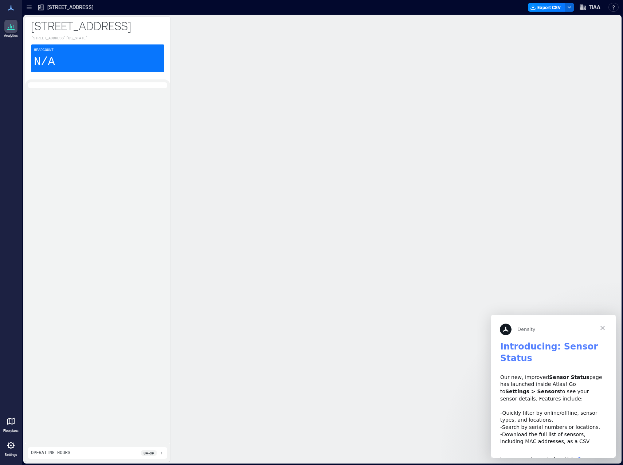
click at [102, 68] on div "Headcount N/A" at bounding box center [97, 58] width 133 height 28
click at [13, 30] on icon at bounding box center [11, 26] width 9 height 9
click at [9, 425] on icon at bounding box center [11, 421] width 9 height 9
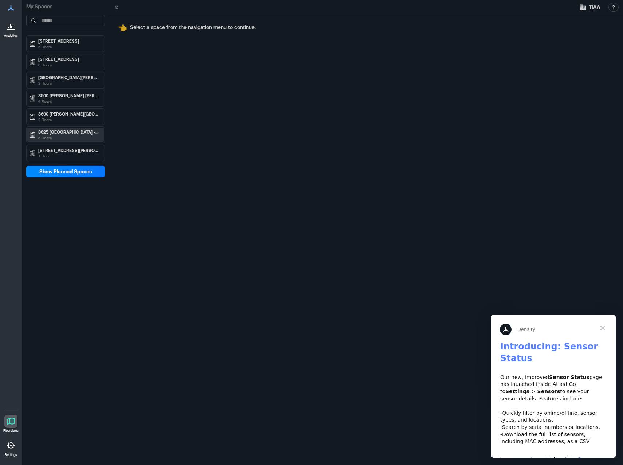
click at [75, 135] on p "6 Floors" at bounding box center [68, 138] width 61 height 6
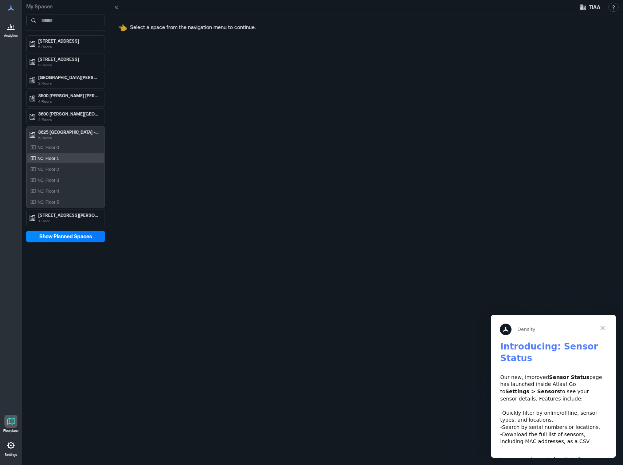
click at [63, 155] on div "NC: Floor 1" at bounding box center [64, 158] width 71 height 7
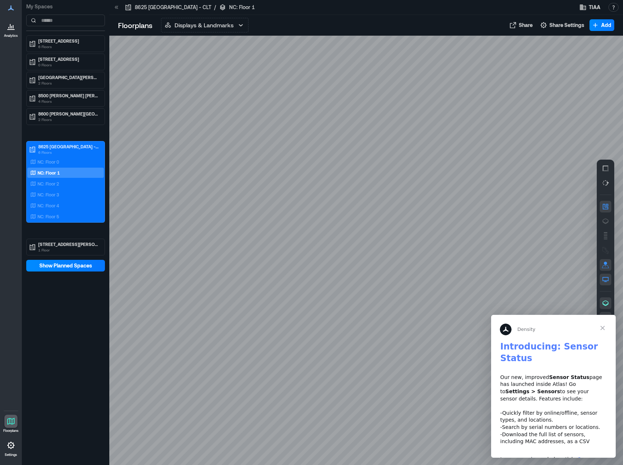
click at [603, 327] on span "Close" at bounding box center [603, 328] width 26 height 26
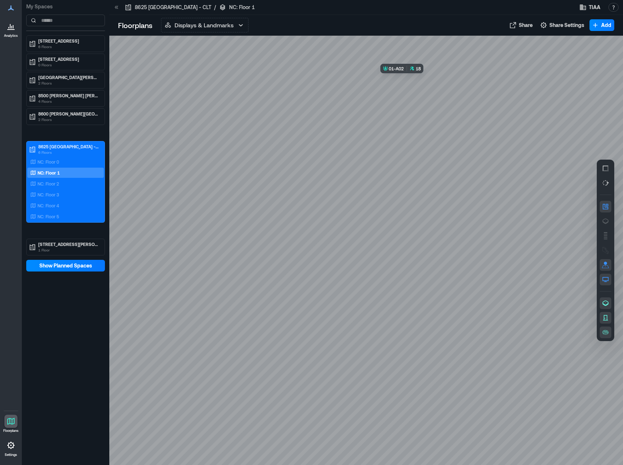
click at [414, 99] on div at bounding box center [366, 250] width 514 height 429
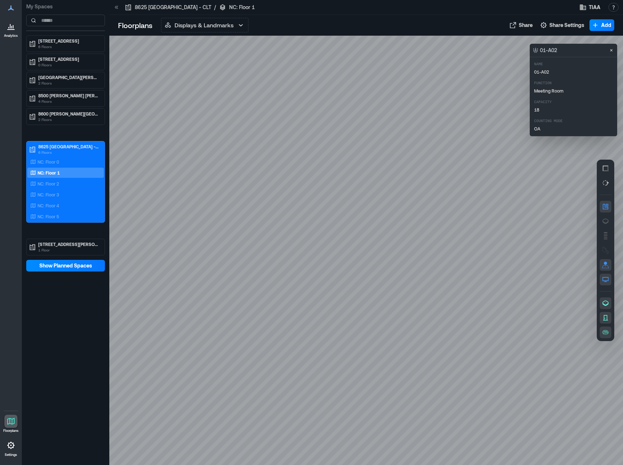
click at [399, 211] on div at bounding box center [366, 250] width 514 height 429
click at [69, 117] on p "2 Floors" at bounding box center [68, 120] width 61 height 6
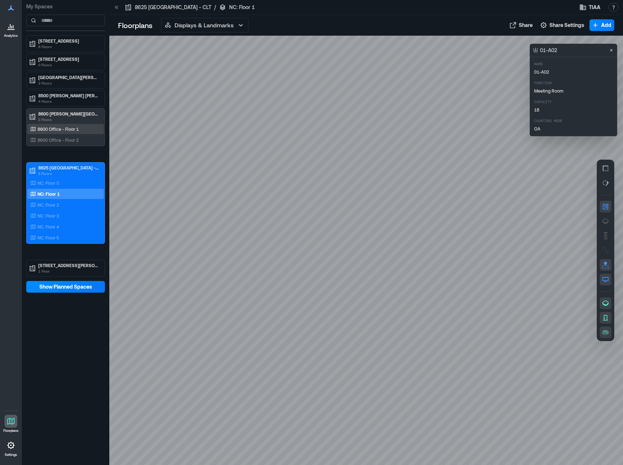
click at [80, 132] on div "8600 Office - Floor 1" at bounding box center [64, 128] width 71 height 7
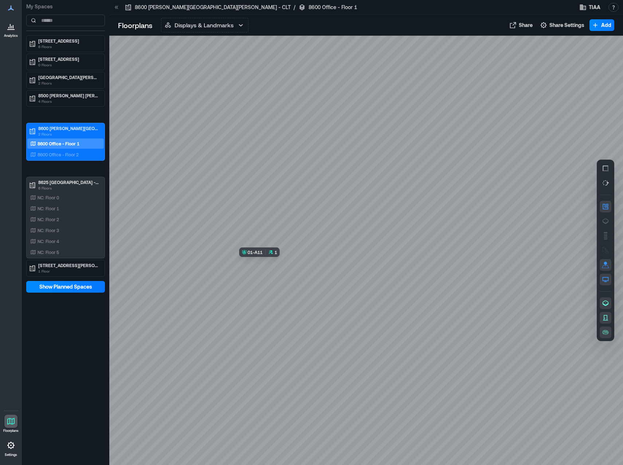
click at [282, 271] on div at bounding box center [366, 250] width 514 height 429
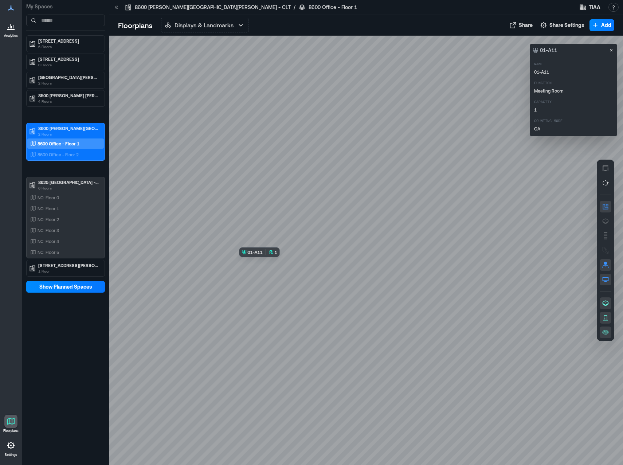
click at [275, 274] on div at bounding box center [366, 250] width 514 height 429
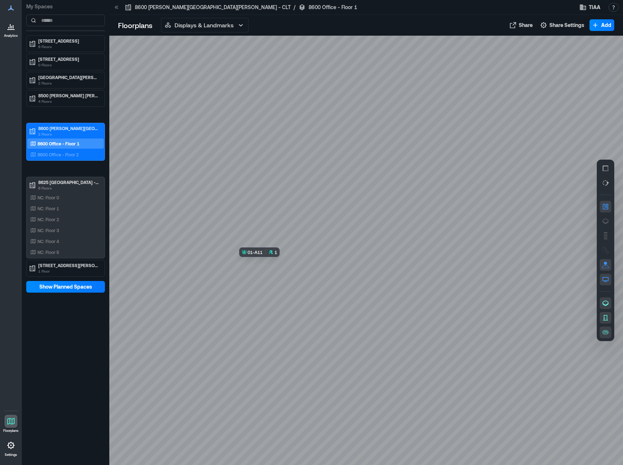
click at [275, 274] on div at bounding box center [366, 250] width 514 height 429
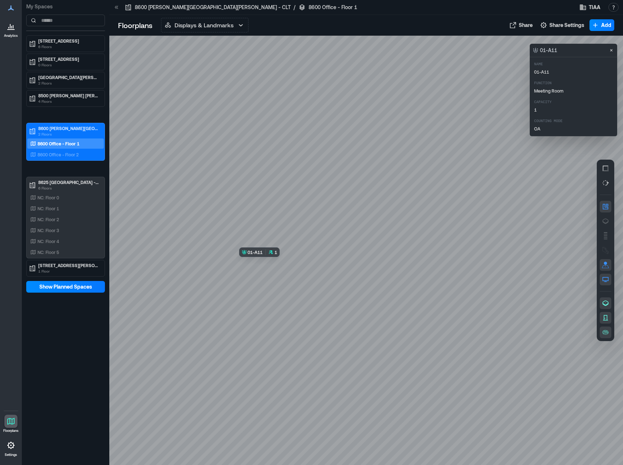
click at [275, 274] on div at bounding box center [366, 250] width 514 height 429
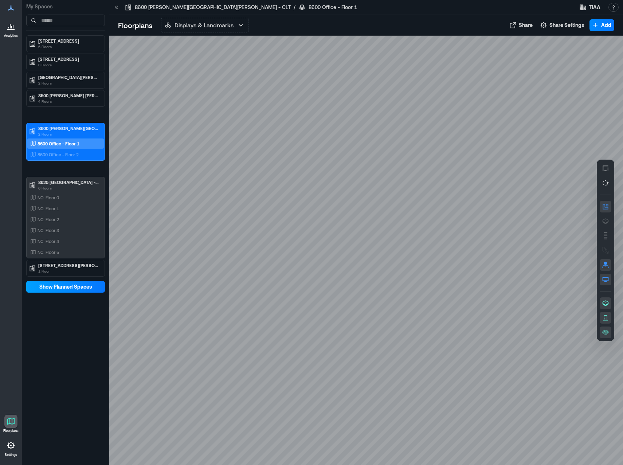
click at [76, 286] on span "Show Planned Spaces" at bounding box center [65, 286] width 53 height 7
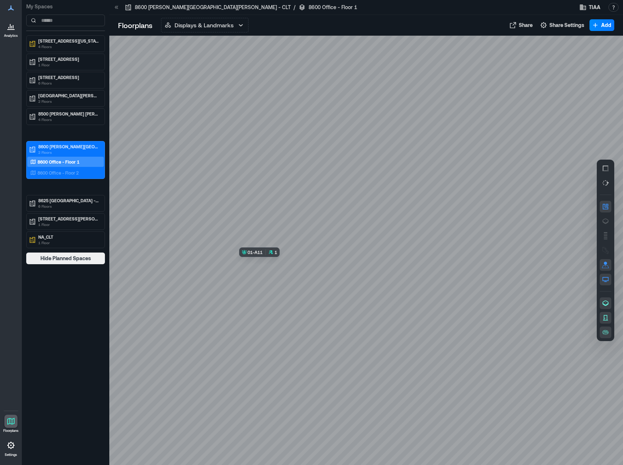
click at [277, 267] on div at bounding box center [366, 250] width 514 height 429
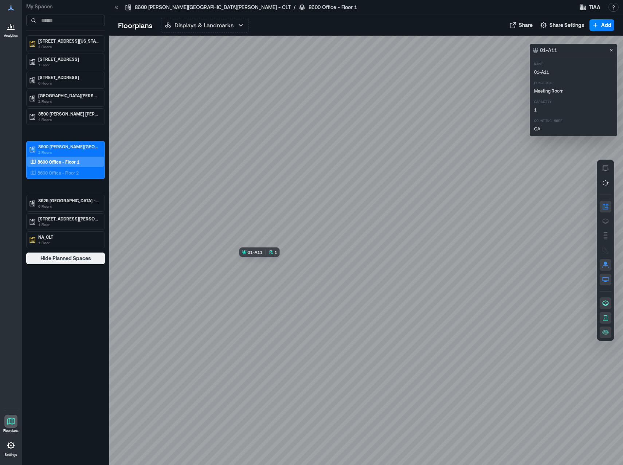
click at [277, 267] on div at bounding box center [366, 250] width 514 height 429
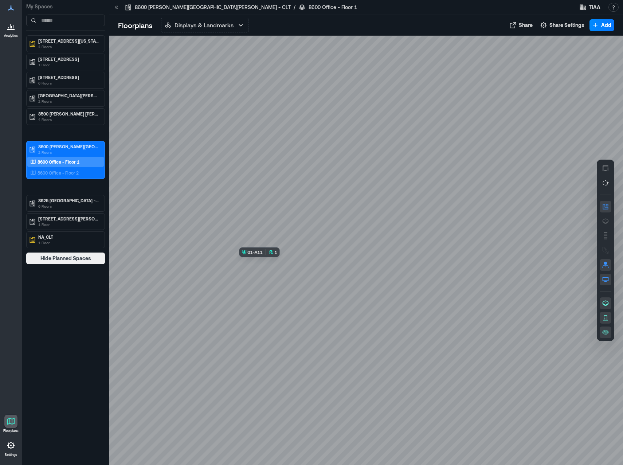
click at [277, 267] on div at bounding box center [366, 250] width 514 height 429
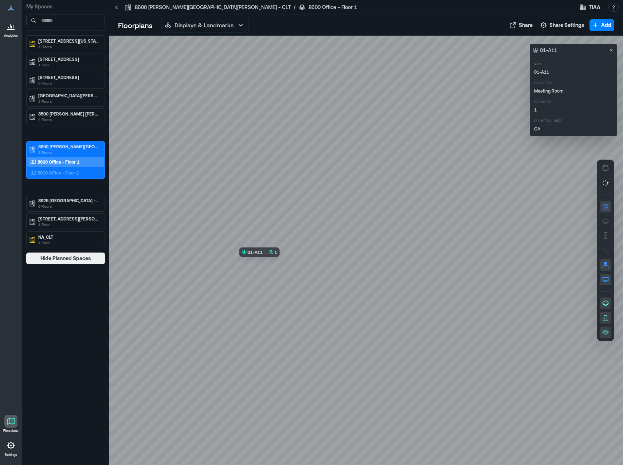
click at [277, 267] on div at bounding box center [366, 250] width 514 height 429
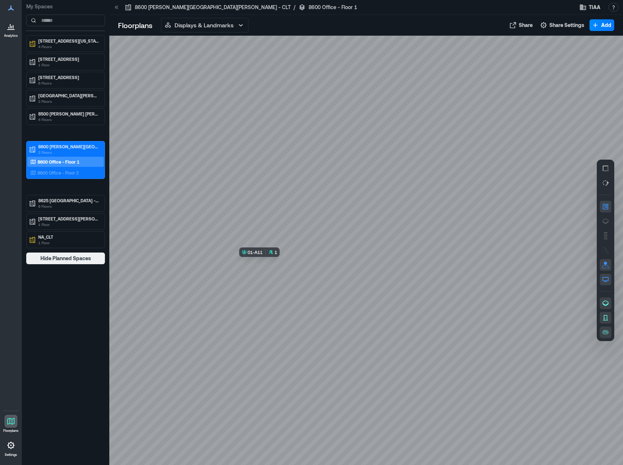
click at [277, 267] on div at bounding box center [366, 250] width 514 height 429
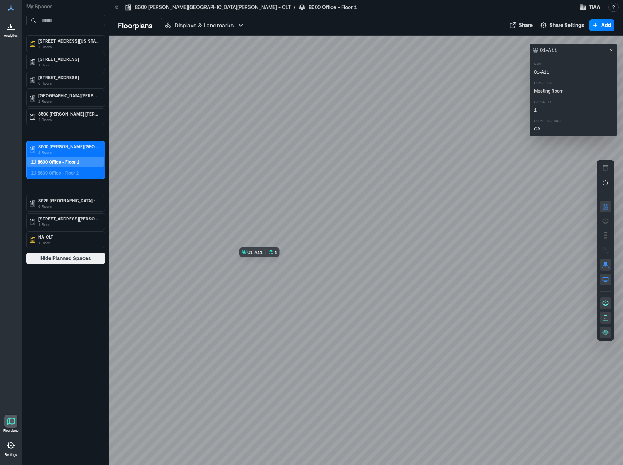
click at [277, 267] on div at bounding box center [366, 250] width 514 height 429
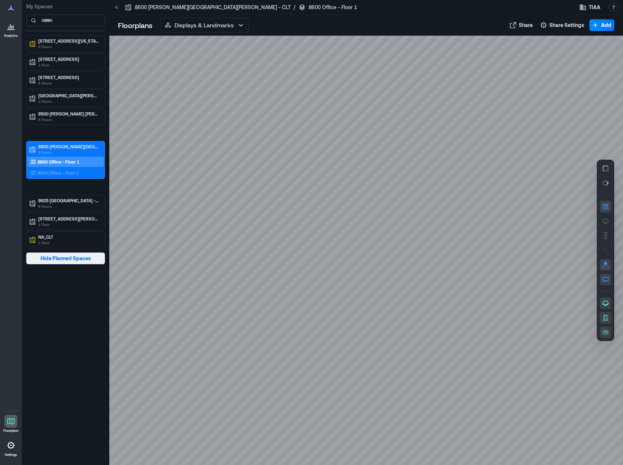
click at [85, 259] on span "Hide Planned Spaces" at bounding box center [65, 258] width 51 height 7
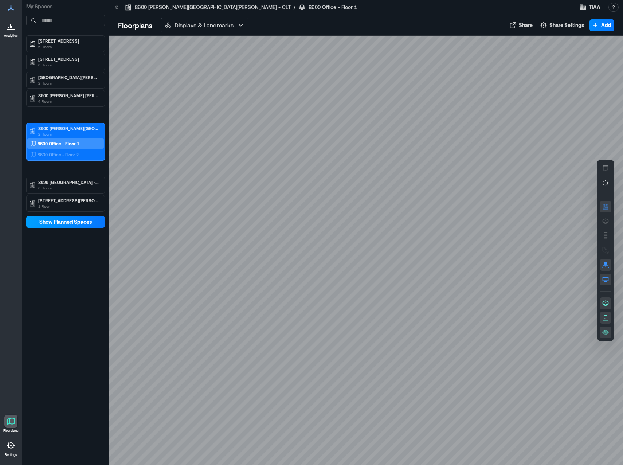
click at [90, 224] on span "Show Planned Spaces" at bounding box center [65, 221] width 53 height 7
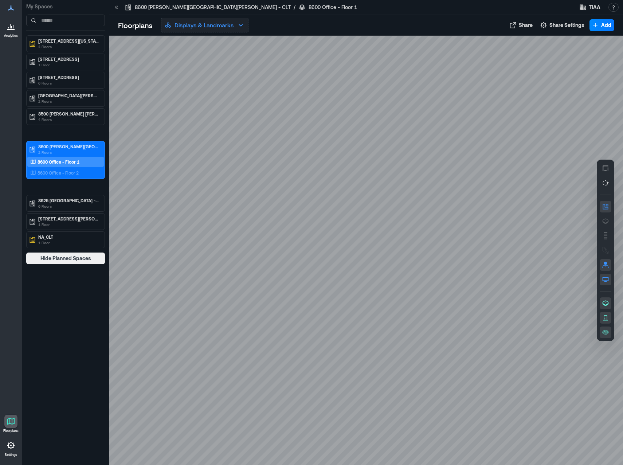
click at [241, 23] on icon "button" at bounding box center [240, 25] width 9 height 9
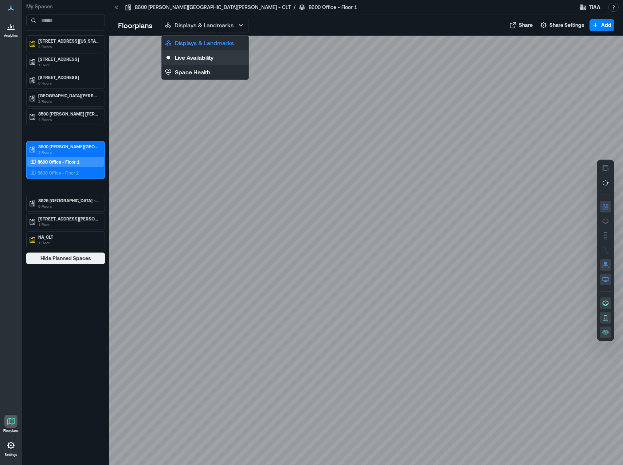
click at [226, 56] on button "Live Availability" at bounding box center [205, 57] width 87 height 15
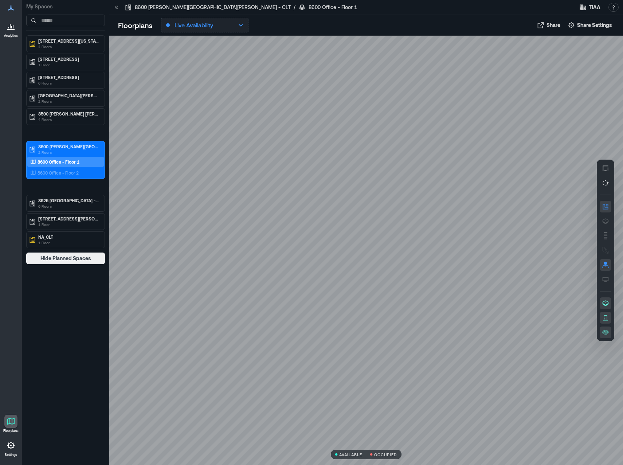
click at [242, 26] on icon "button" at bounding box center [240, 25] width 9 height 9
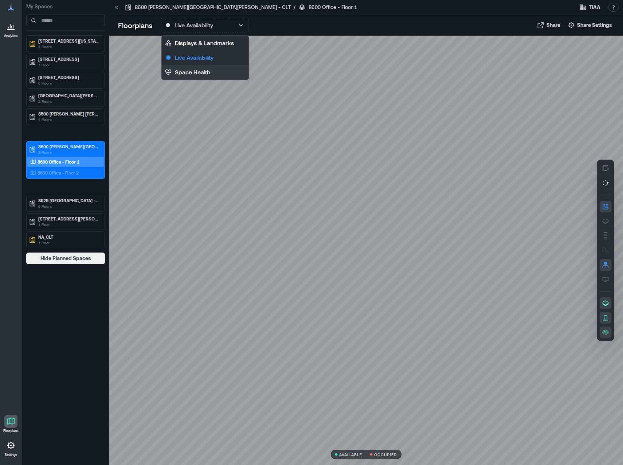
click at [220, 73] on button "Space Health" at bounding box center [205, 72] width 87 height 15
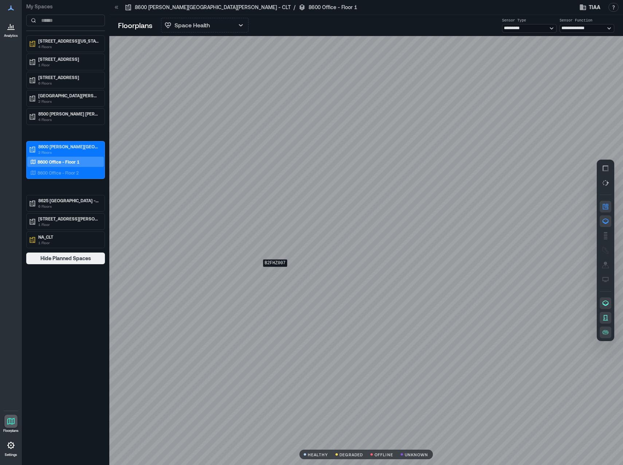
click at [275, 271] on div "B2FHZ007" at bounding box center [366, 250] width 514 height 429
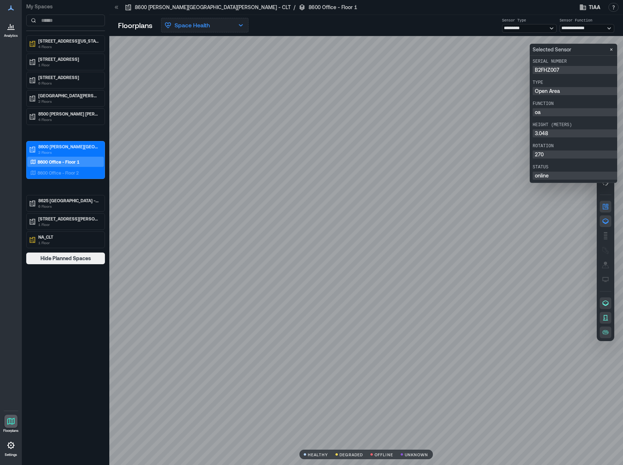
click at [238, 24] on icon "button" at bounding box center [240, 25] width 9 height 9
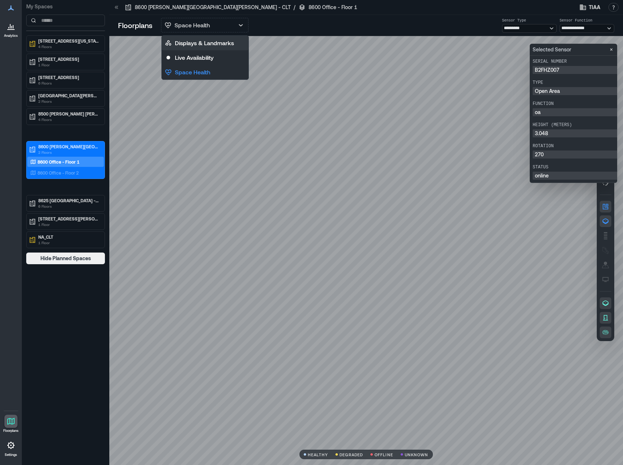
click at [234, 38] on button "Displays & Landmarks" at bounding box center [205, 43] width 87 height 15
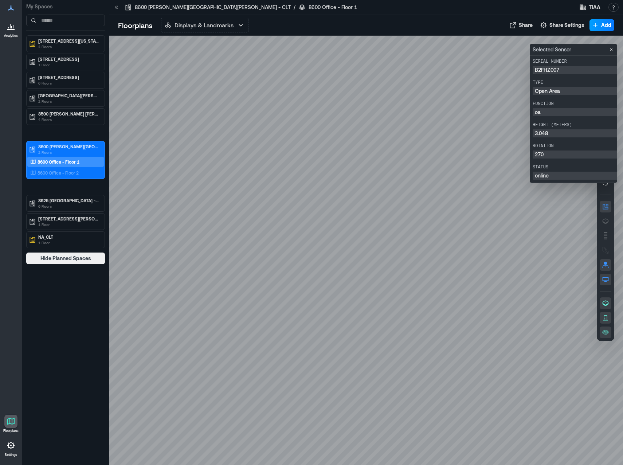
click at [604, 28] on span "Add" at bounding box center [606, 24] width 10 height 7
click at [407, 79] on div at bounding box center [366, 250] width 514 height 429
click at [8, 30] on icon at bounding box center [11, 26] width 9 height 9
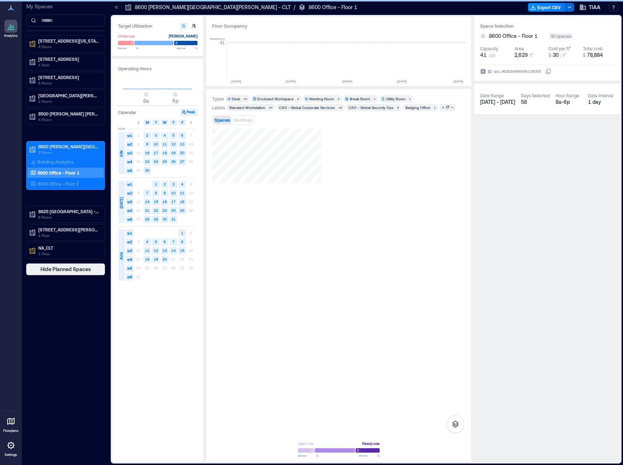
scroll to position [0, 1854]
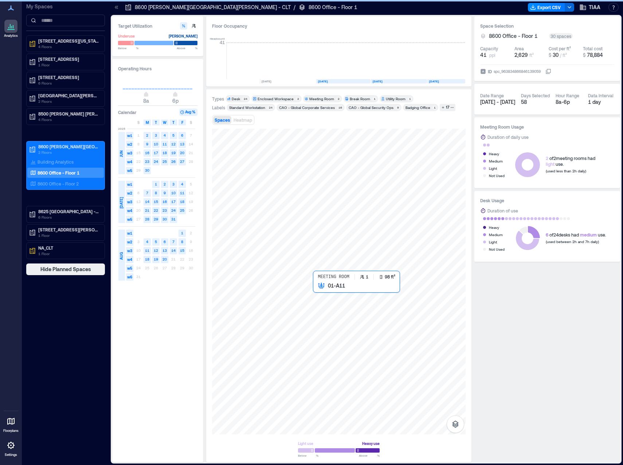
click at [315, 287] on div at bounding box center [339, 282] width 254 height 306
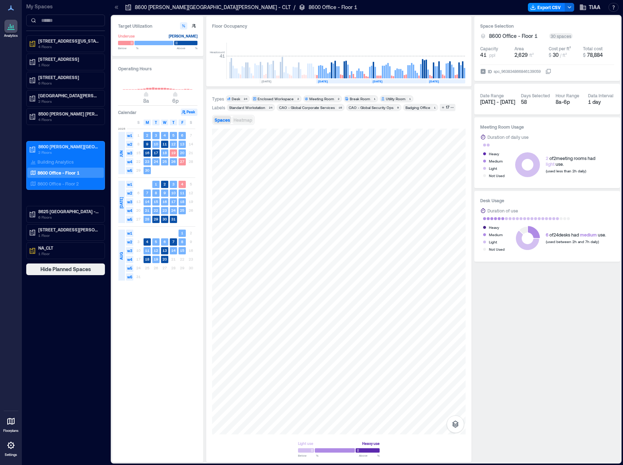
click at [246, 122] on span "Heatmap" at bounding box center [243, 119] width 19 height 5
click at [328, 250] on div at bounding box center [339, 282] width 254 height 306
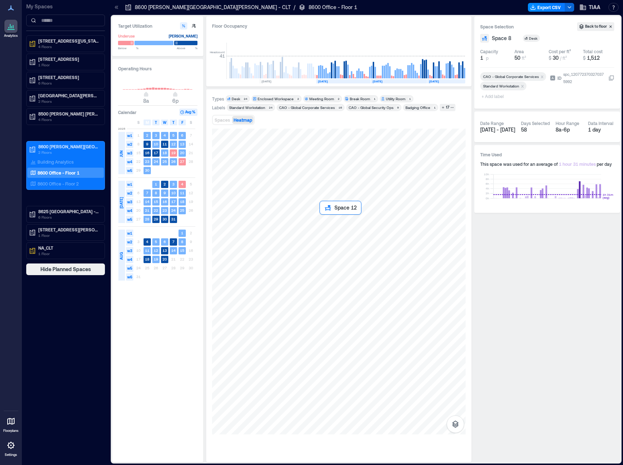
click at [333, 224] on div at bounding box center [339, 282] width 254 height 306
click at [294, 270] on div at bounding box center [339, 282] width 254 height 306
click at [295, 270] on div at bounding box center [339, 282] width 254 height 306
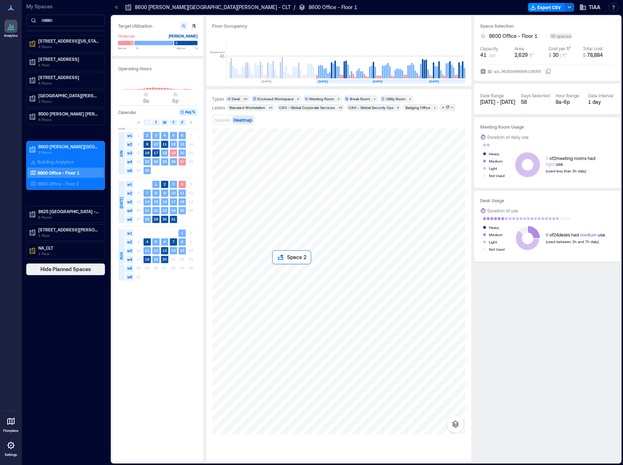
click at [278, 271] on div at bounding box center [339, 282] width 254 height 306
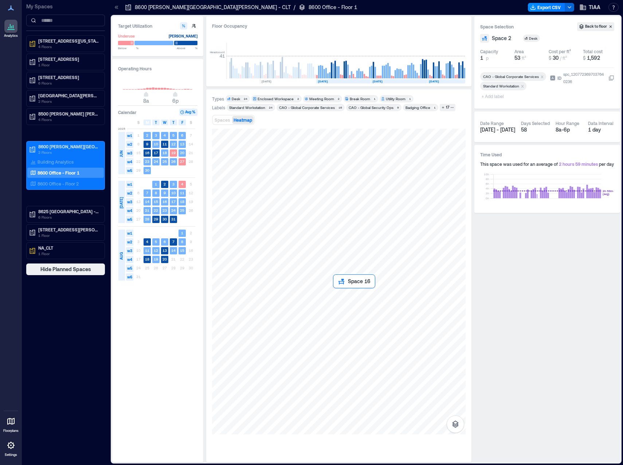
click at [338, 295] on div at bounding box center [339, 282] width 254 height 306
click at [311, 279] on div at bounding box center [339, 282] width 254 height 306
click at [276, 270] on div at bounding box center [339, 282] width 254 height 306
click at [341, 271] on div at bounding box center [339, 282] width 254 height 306
click at [329, 281] on div at bounding box center [339, 282] width 254 height 306
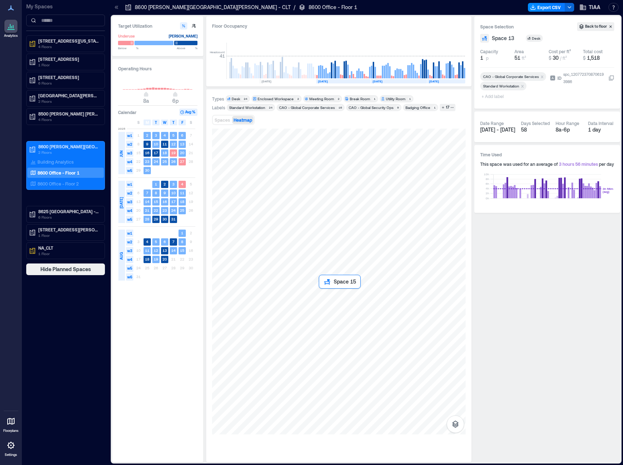
click at [328, 294] on div at bounding box center [339, 282] width 254 height 306
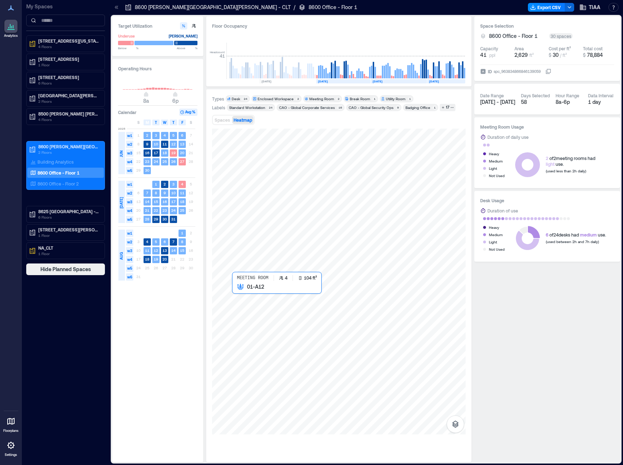
click at [242, 292] on div at bounding box center [339, 282] width 254 height 306
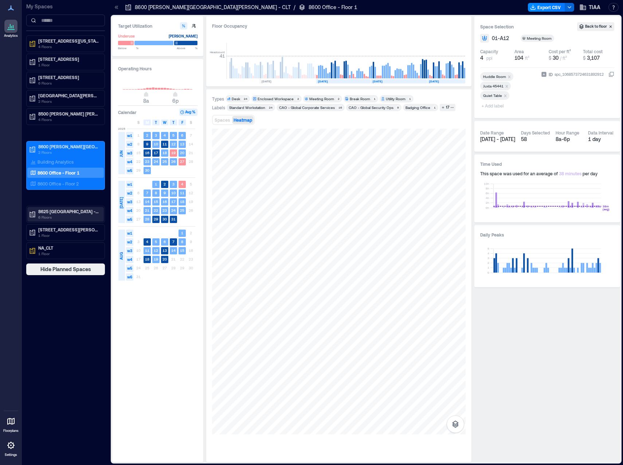
click at [69, 217] on p "6 Floors" at bounding box center [68, 217] width 61 height 6
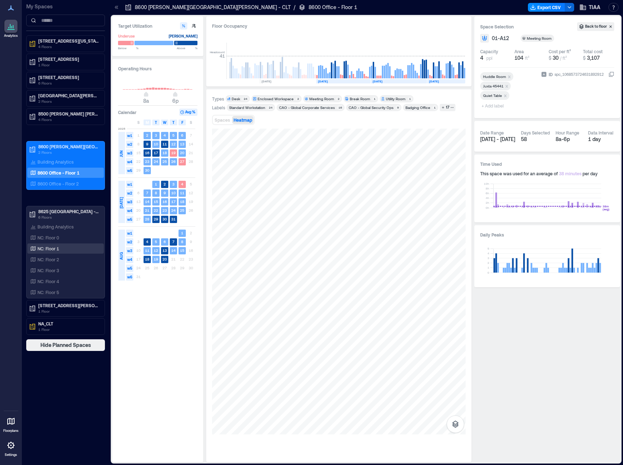
click at [64, 245] on div "NC: Floor 1" at bounding box center [65, 248] width 77 height 10
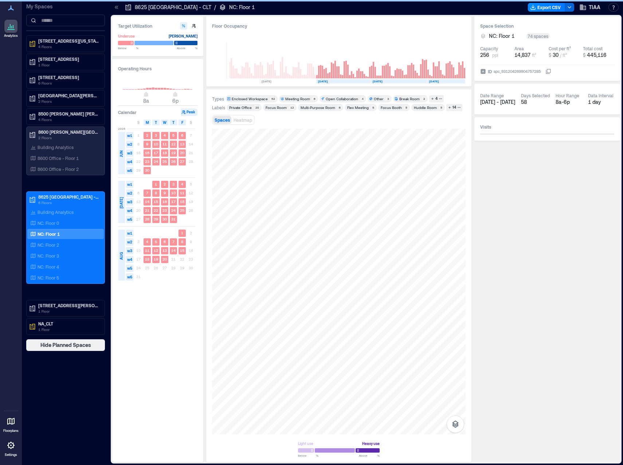
scroll to position [0, 1296]
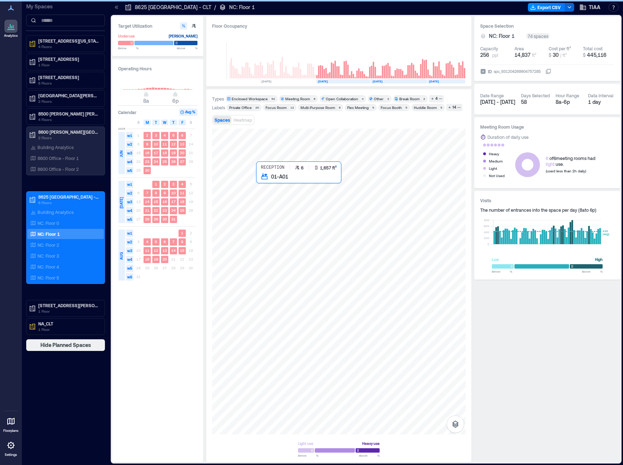
click at [350, 210] on div at bounding box center [339, 282] width 254 height 306
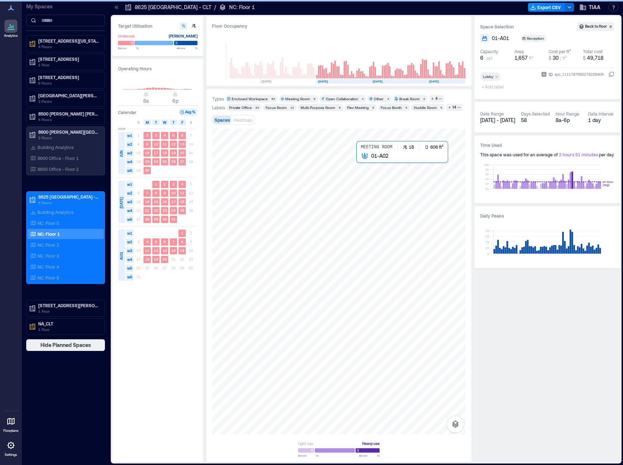
click at [374, 177] on div at bounding box center [339, 282] width 254 height 306
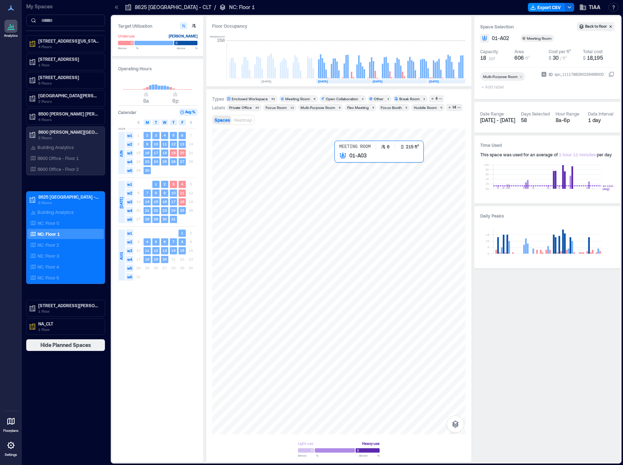
click at [345, 167] on div at bounding box center [339, 282] width 254 height 306
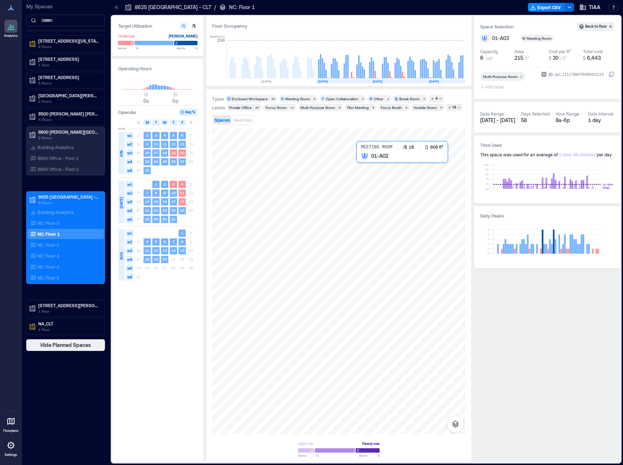
click at [367, 174] on div at bounding box center [339, 282] width 254 height 306
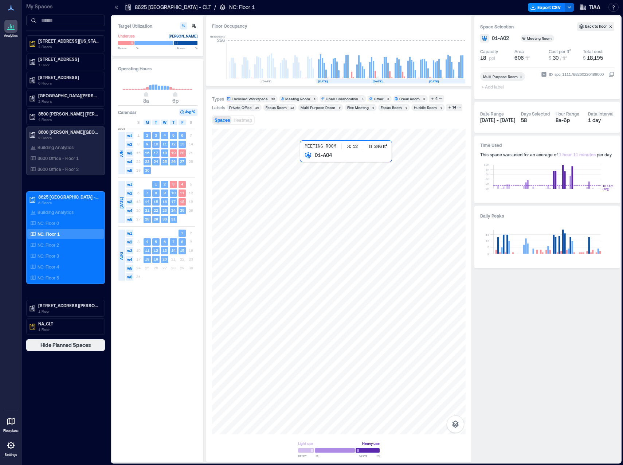
click at [319, 172] on div at bounding box center [339, 282] width 254 height 306
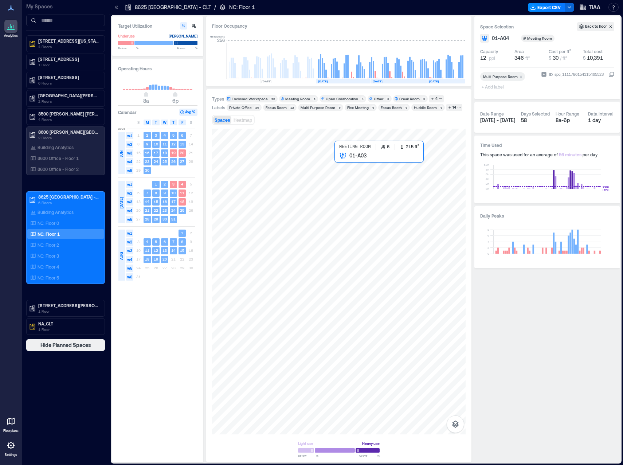
click at [347, 166] on div at bounding box center [339, 282] width 254 height 306
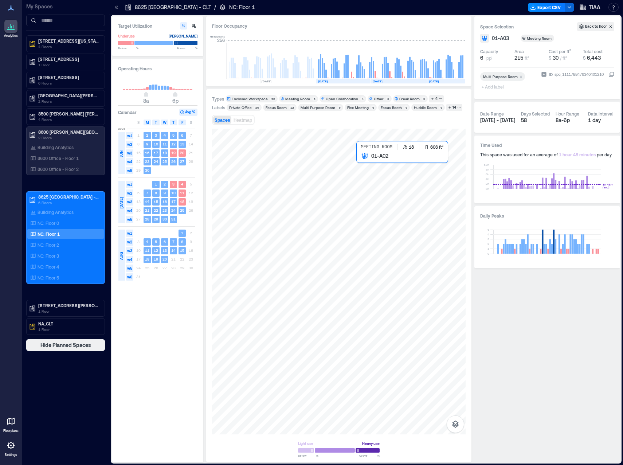
click at [380, 175] on div at bounding box center [339, 282] width 254 height 306
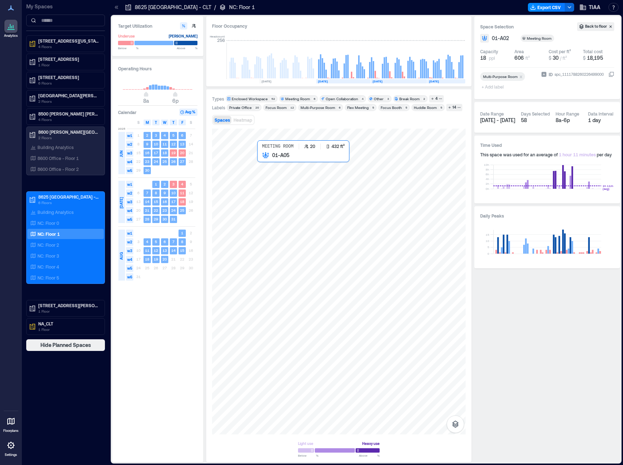
click at [282, 168] on div at bounding box center [339, 282] width 254 height 306
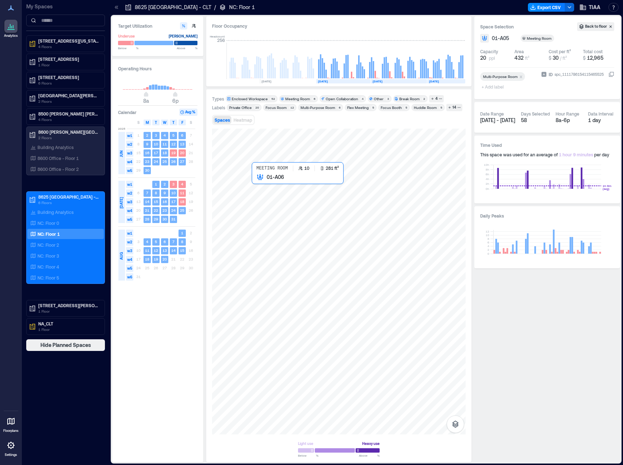
click at [262, 187] on div at bounding box center [339, 282] width 254 height 306
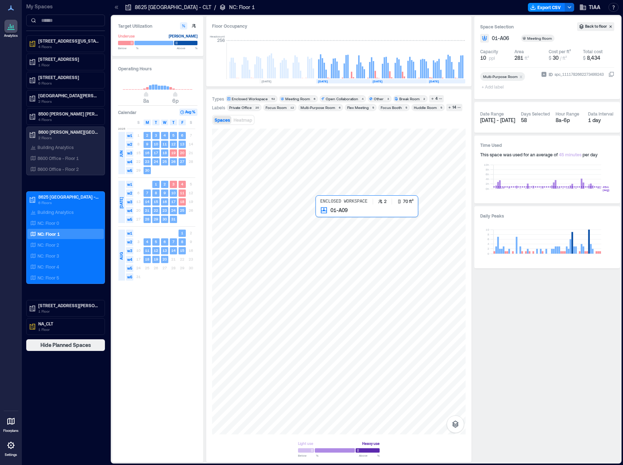
click at [325, 215] on div at bounding box center [339, 282] width 254 height 306
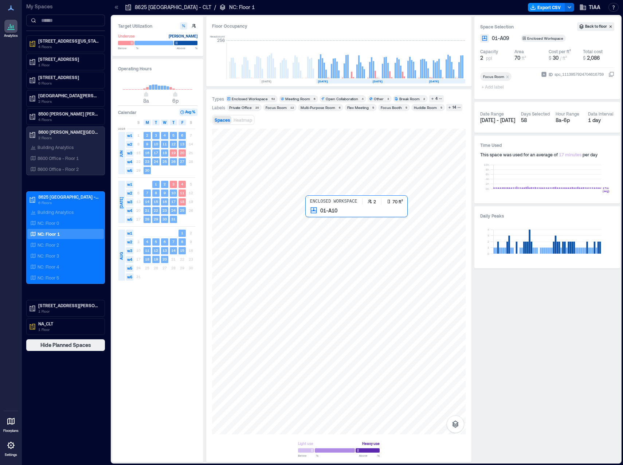
click at [312, 217] on div at bounding box center [339, 282] width 254 height 306
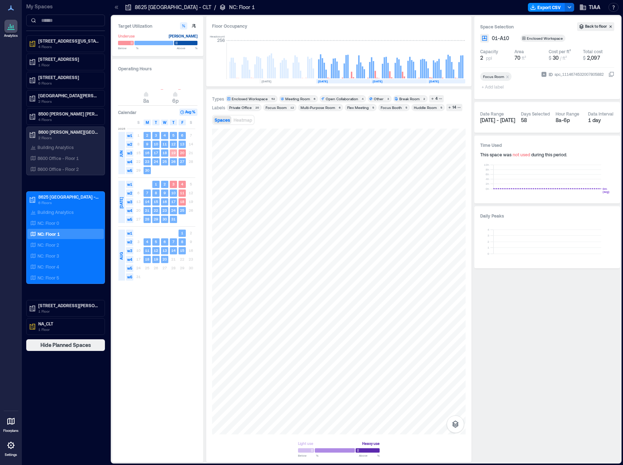
click at [172, 153] on text "19" at bounding box center [173, 152] width 4 height 4
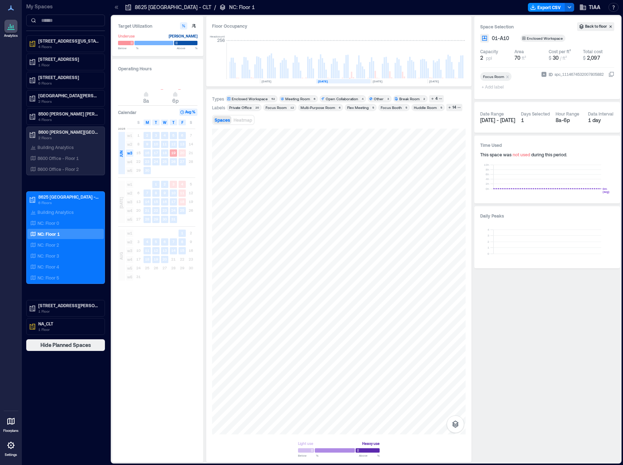
scroll to position [0, 1292]
click at [161, 115] on div "Calendar Avg %" at bounding box center [157, 112] width 79 height 7
click at [176, 152] on rect at bounding box center [173, 152] width 7 height 7
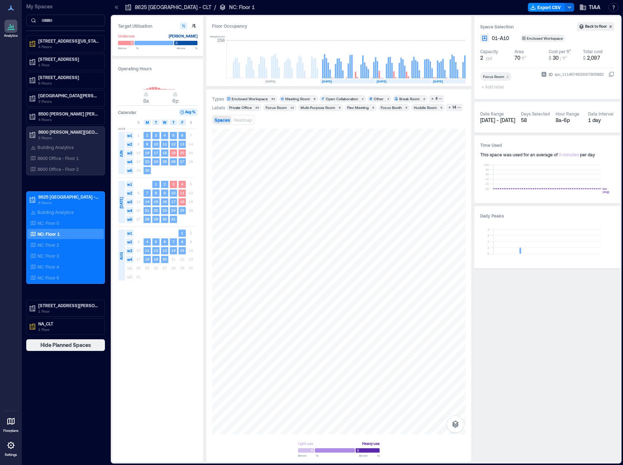
scroll to position [0, 1296]
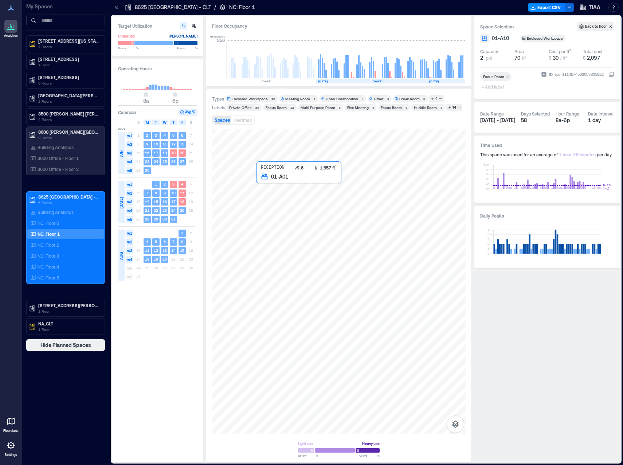
click at [338, 203] on div at bounding box center [339, 282] width 254 height 306
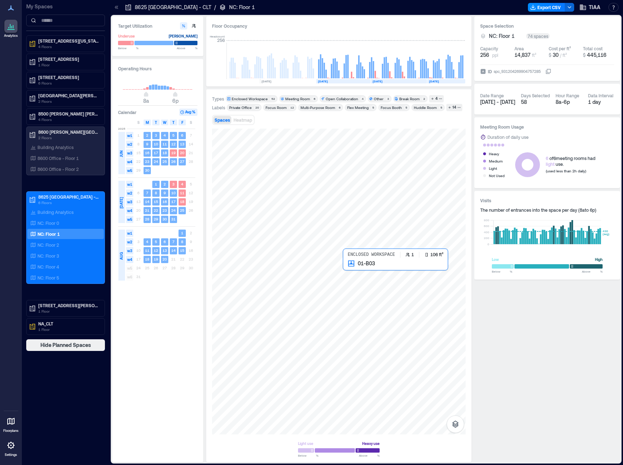
click at [352, 273] on div at bounding box center [339, 282] width 254 height 306
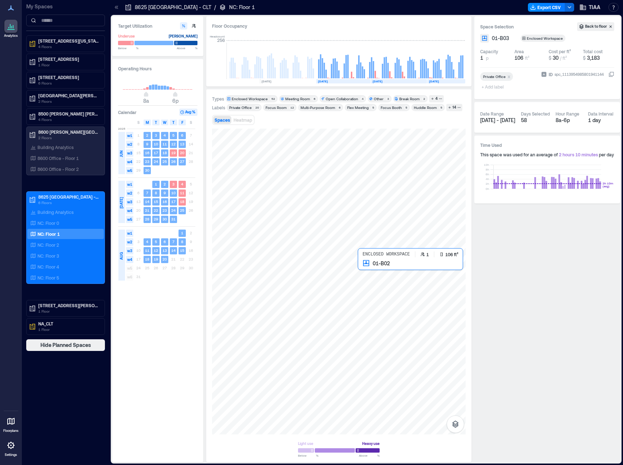
click at [368, 271] on div at bounding box center [339, 282] width 254 height 306
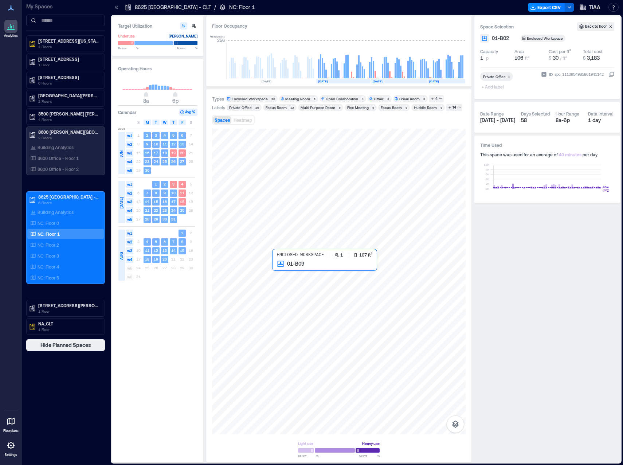
click at [281, 275] on div at bounding box center [339, 282] width 254 height 306
click at [236, 273] on div at bounding box center [339, 282] width 254 height 306
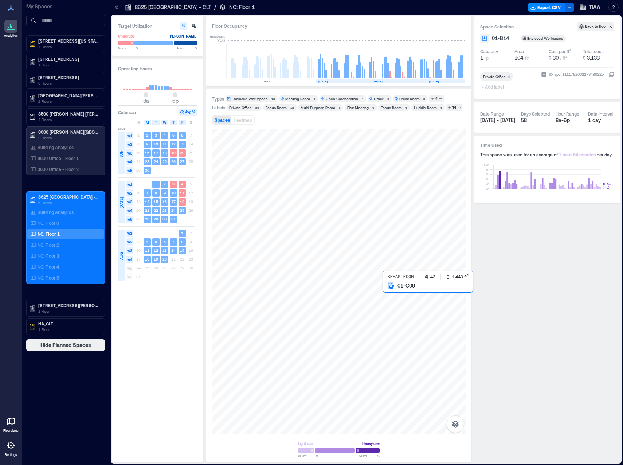
click at [415, 313] on div at bounding box center [339, 282] width 254 height 306
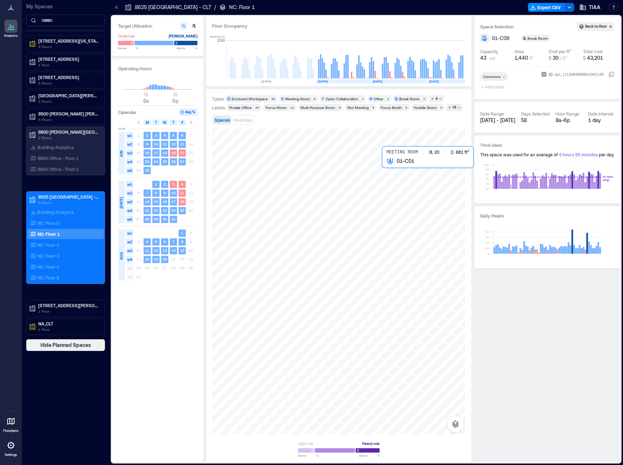
click at [399, 188] on div at bounding box center [339, 282] width 254 height 306
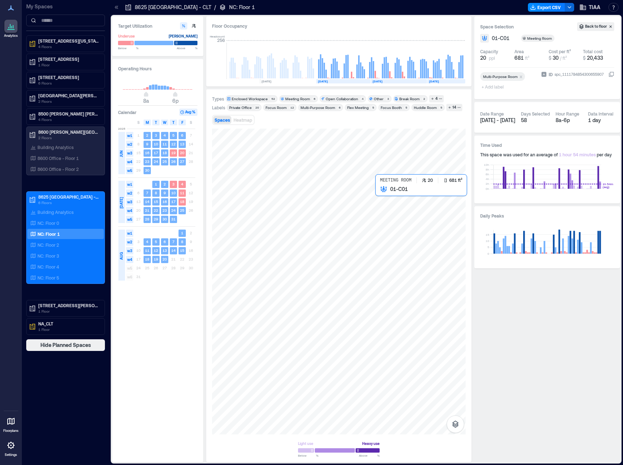
click at [387, 208] on div at bounding box center [339, 282] width 254 height 306
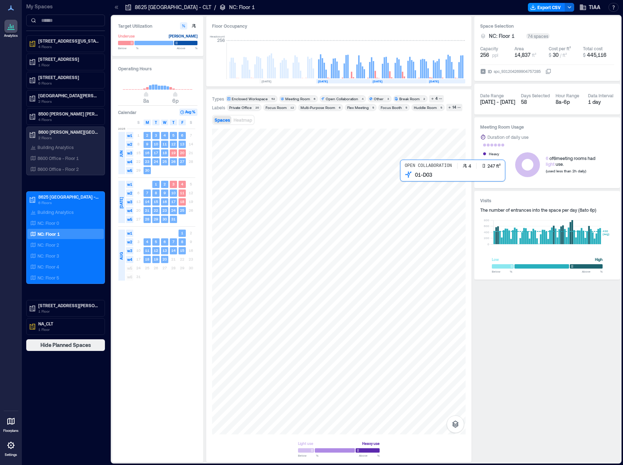
click at [409, 184] on div at bounding box center [339, 282] width 254 height 306
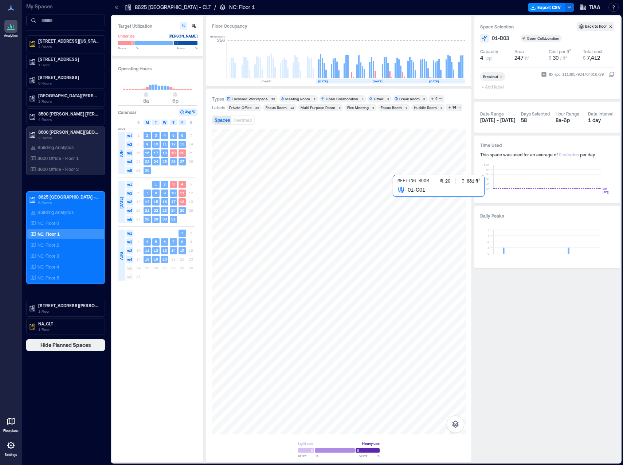
click at [400, 204] on div at bounding box center [339, 282] width 254 height 306
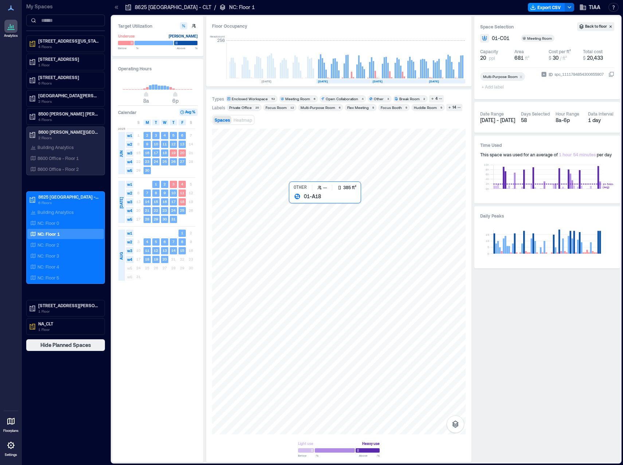
click at [296, 210] on div at bounding box center [339, 282] width 254 height 306
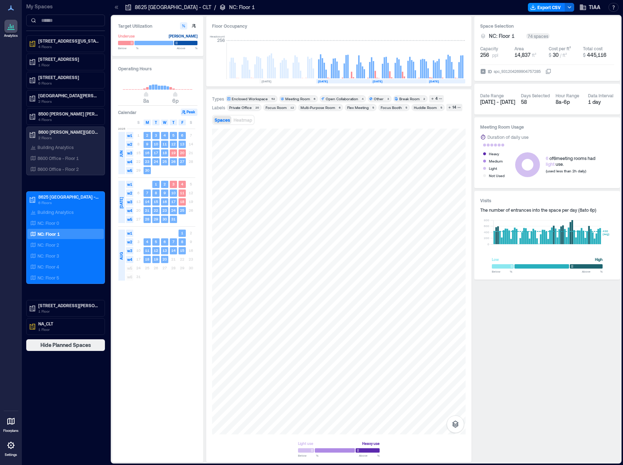
click at [490, 102] on span "[DATE] - [DATE]" at bounding box center [497, 102] width 35 height 6
click at [294, 97] on div "Meeting Room" at bounding box center [297, 98] width 25 height 5
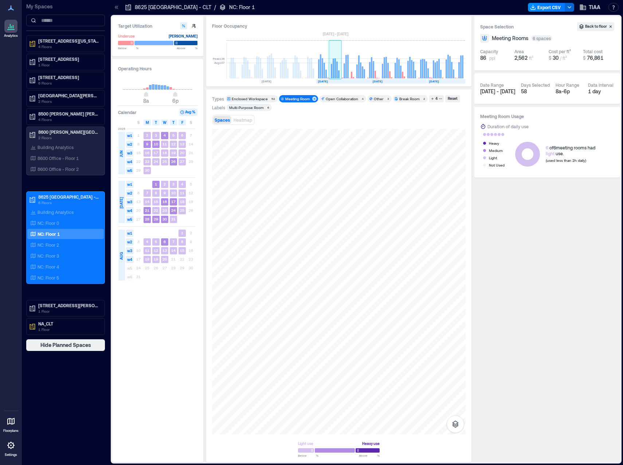
click at [339, 71] on rect at bounding box center [338, 74] width 1 height 8
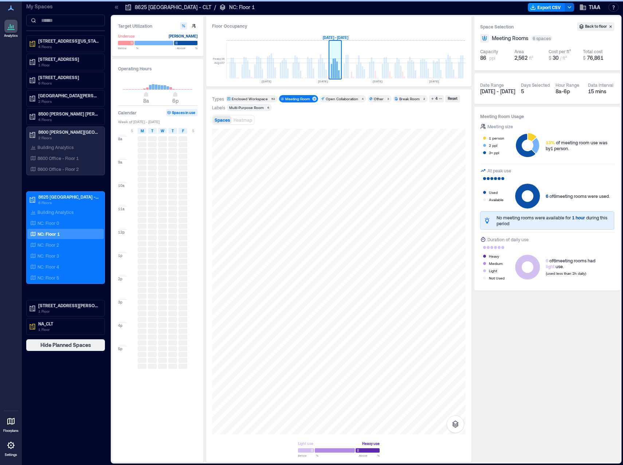
scroll to position [0, 1284]
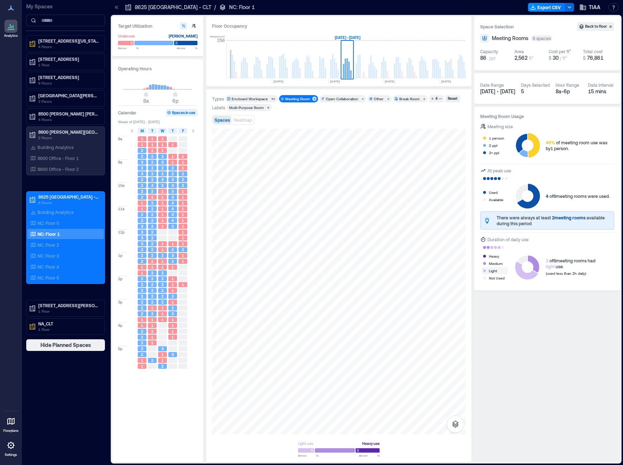
click at [490, 271] on div "Light" at bounding box center [493, 270] width 8 height 7
click at [380, 128] on div "Types Enclosed Workspace 52 Meeting Room 6 Open Collaboration 4 Other 3 Break R…" at bounding box center [339, 275] width 254 height 361
click at [302, 81] on rect at bounding box center [300, 81] width 56 height 4
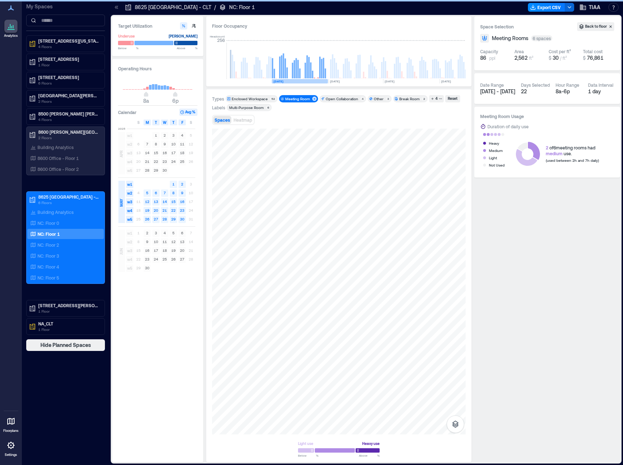
scroll to position [0, 1237]
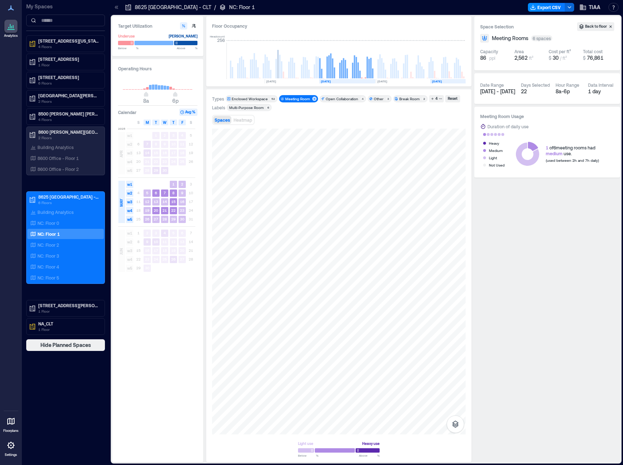
drag, startPoint x: 373, startPoint y: 82, endPoint x: 459, endPoint y: 81, distance: 85.6
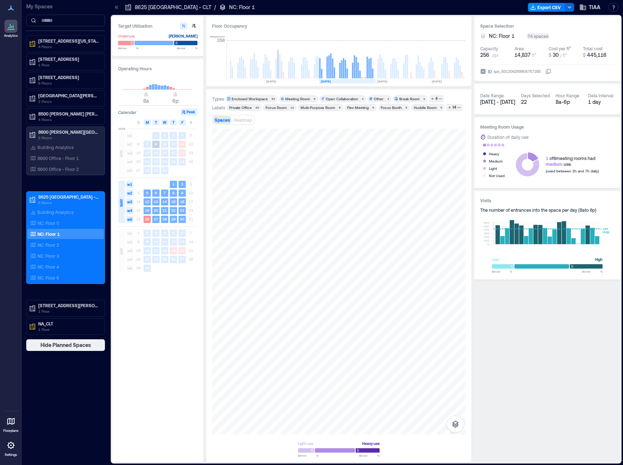
click at [153, 300] on div "Operating Hours 8a 6p Calendar Peak S M T W T F S [DATE] w1 1 2 3 4 5 w2 6 7 8 …" at bounding box center [157, 260] width 91 height 403
click at [189, 111] on button "Peak" at bounding box center [189, 112] width 17 height 7
click at [294, 98] on div "Meeting Room" at bounding box center [297, 98] width 25 height 5
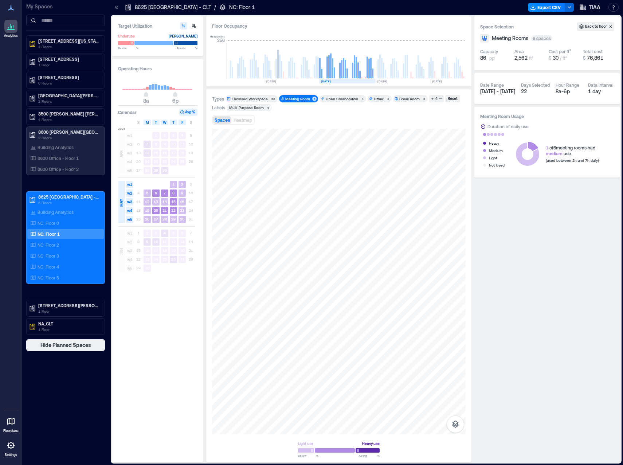
click at [500, 95] on div "[DATE] - [DATE]" at bounding box center [497, 91] width 35 height 7
click at [504, 91] on span "[DATE] - [DATE]" at bounding box center [497, 91] width 35 height 6
drag, startPoint x: 504, startPoint y: 91, endPoint x: 613, endPoint y: 25, distance: 126.9
click at [614, 24] on button "Back to floor" at bounding box center [595, 26] width 37 height 9
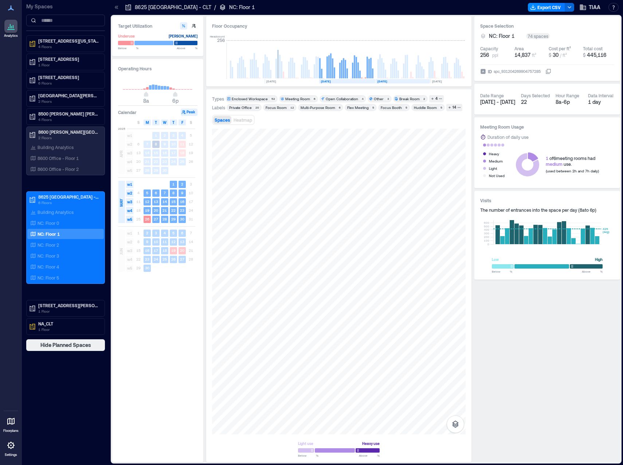
drag, startPoint x: 375, startPoint y: 82, endPoint x: 411, endPoint y: 82, distance: 35.3
click at [442, 83] on text "[DATE]" at bounding box center [437, 81] width 10 height 4
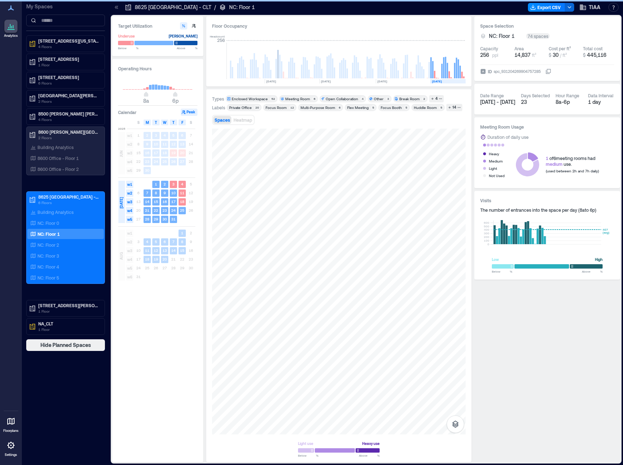
scroll to position [0, 1296]
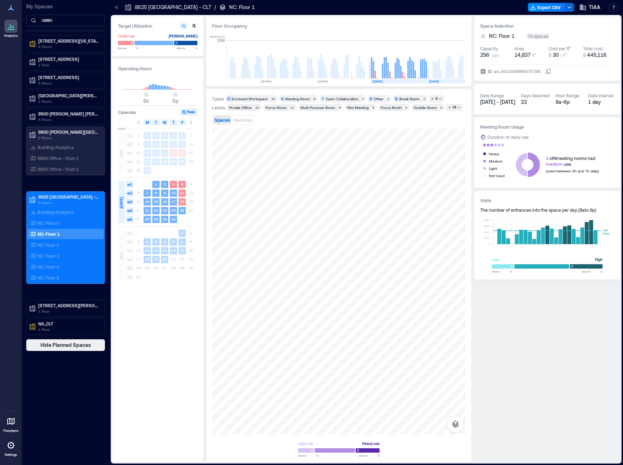
drag, startPoint x: 444, startPoint y: 82, endPoint x: 439, endPoint y: 82, distance: 5.1
drag, startPoint x: 439, startPoint y: 82, endPoint x: 422, endPoint y: 82, distance: 16.4
click at [422, 82] on rect at bounding box center [399, 81] width 56 height 4
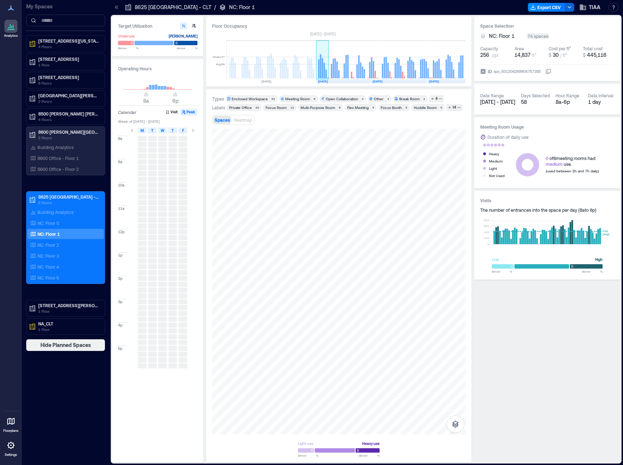
drag, startPoint x: 439, startPoint y: 81, endPoint x: 313, endPoint y: 79, distance: 126.1
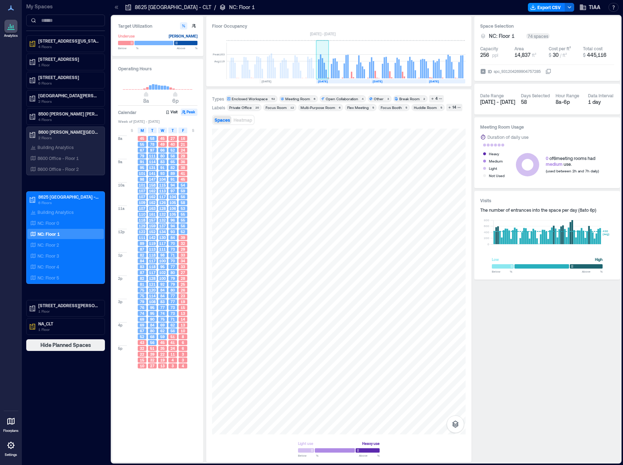
click at [325, 70] on rect at bounding box center [324, 71] width 1 height 16
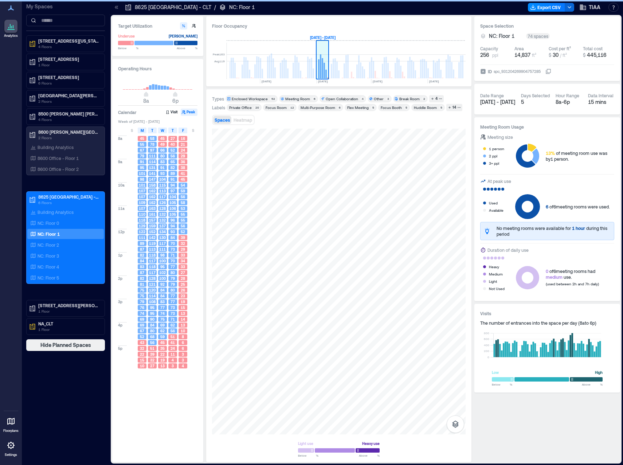
scroll to position [0, 1271]
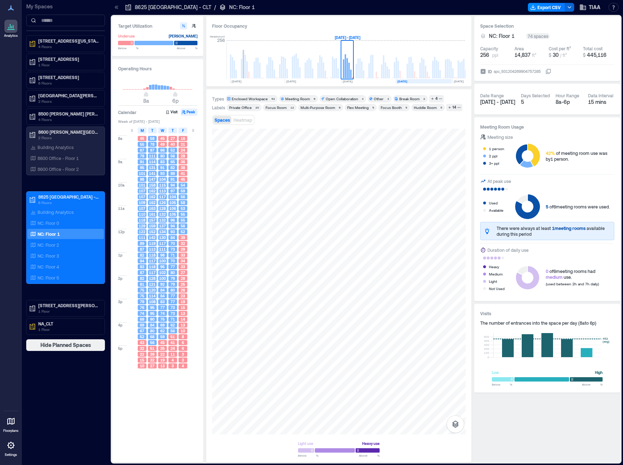
click at [413, 82] on rect at bounding box center [424, 81] width 56 height 4
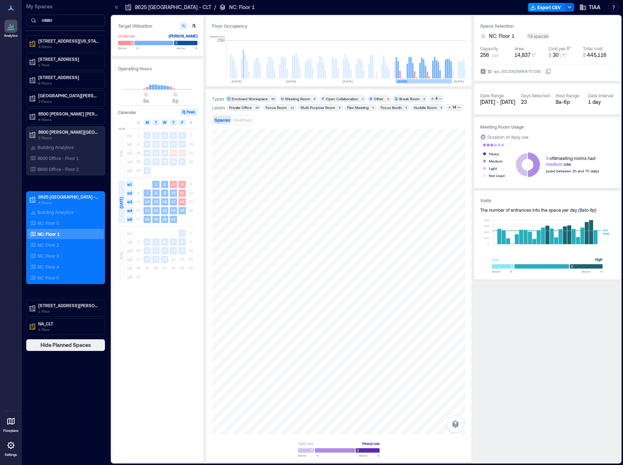
scroll to position [0, 1296]
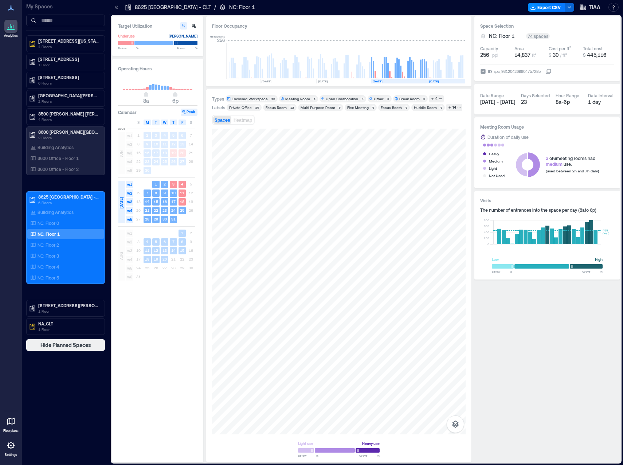
click at [449, 83] on rect at bounding box center [446, 81] width 38 height 4
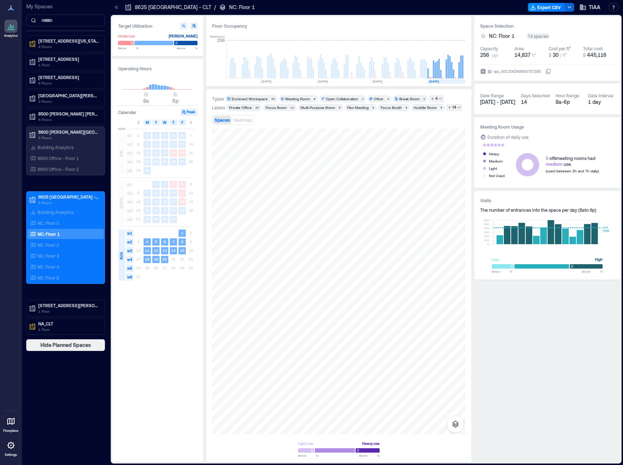
click at [194, 26] on icon "button" at bounding box center [194, 26] width 4 height 4
type input "**"
type input "***"
click at [182, 26] on icon "button" at bounding box center [183, 26] width 4 height 4
type input "**"
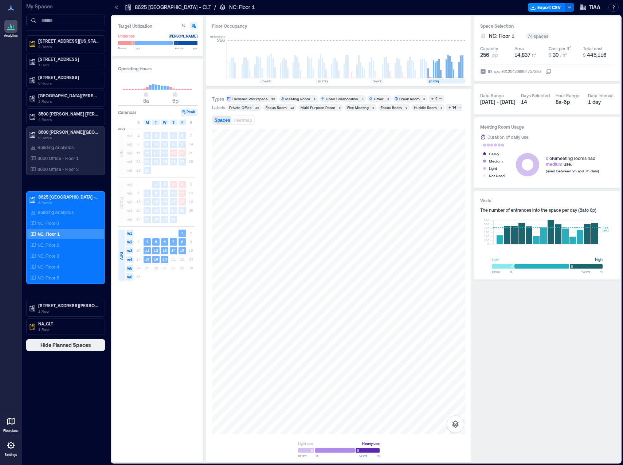
type input "**"
click at [193, 26] on icon "button" at bounding box center [194, 26] width 4 height 4
type input "**"
type input "***"
click at [193, 26] on icon "button" at bounding box center [194, 26] width 4 height 4
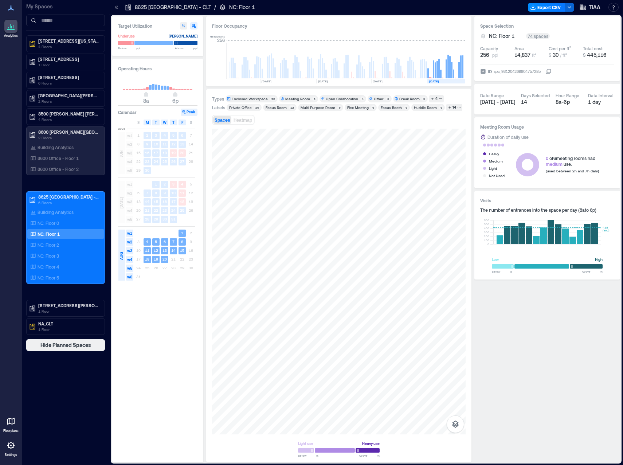
click at [185, 27] on icon "button" at bounding box center [183, 26] width 4 height 4
type input "**"
click at [64, 240] on div "NC: Floor 2" at bounding box center [65, 245] width 77 height 10
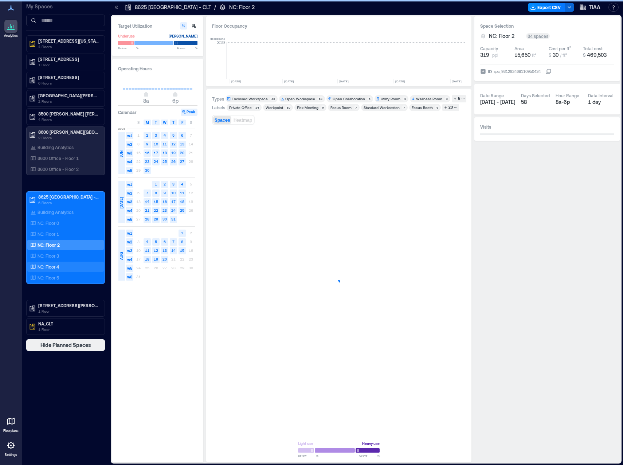
scroll to position [0, 1298]
click at [65, 268] on div "NC: Floor 4" at bounding box center [64, 266] width 71 height 7
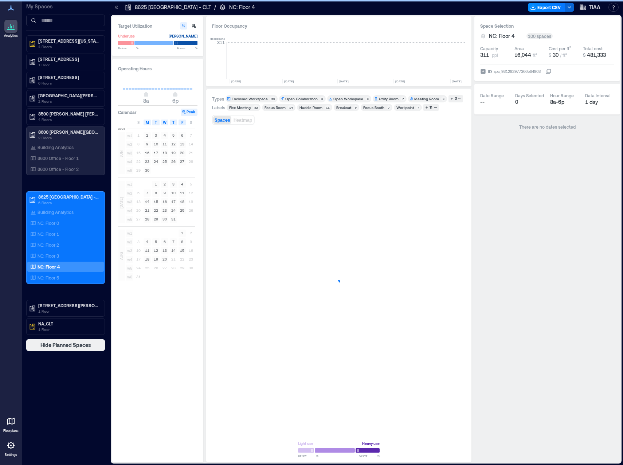
scroll to position [0, 1298]
click at [410, 240] on div at bounding box center [339, 282] width 254 height 306
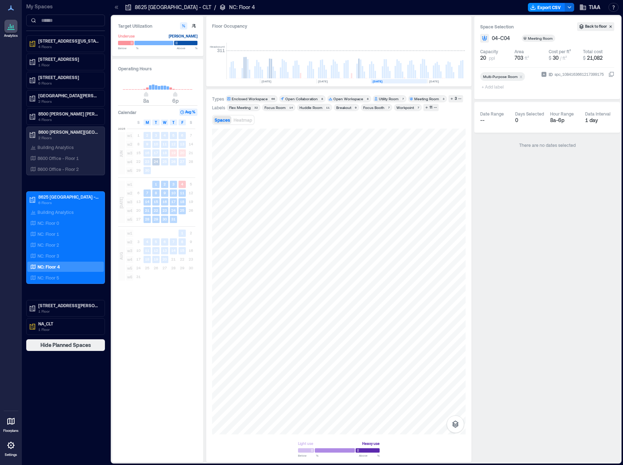
drag, startPoint x: 435, startPoint y: 83, endPoint x: 379, endPoint y: 81, distance: 55.8
click at [392, 80] on rect at bounding box center [399, 81] width 56 height 4
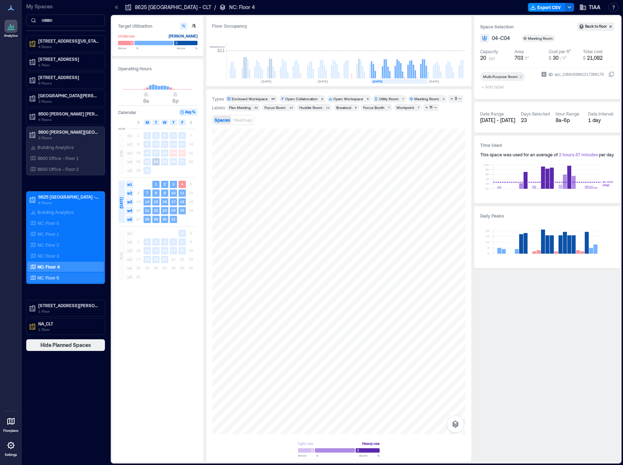
click at [55, 275] on p "NC: Floor 5" at bounding box center [48, 278] width 21 height 6
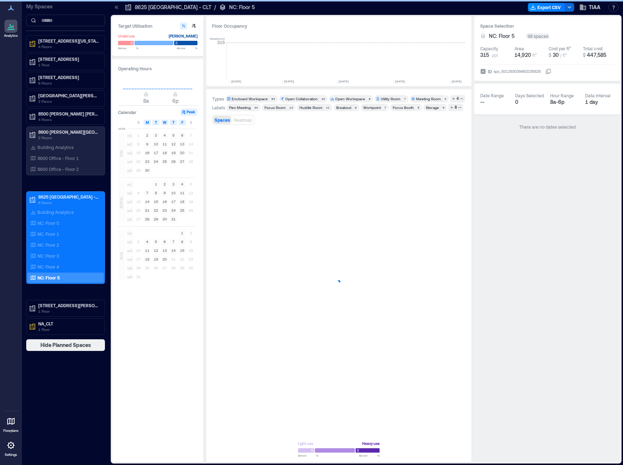
scroll to position [0, 1298]
click at [326, 81] on text "[DATE]" at bounding box center [323, 81] width 10 height 4
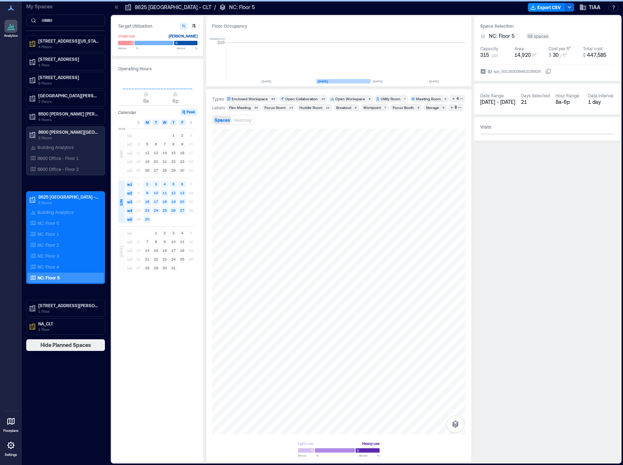
scroll to position [0, 1294]
click at [284, 80] on rect at bounding box center [292, 81] width 56 height 4
click at [407, 239] on div at bounding box center [339, 282] width 254 height 306
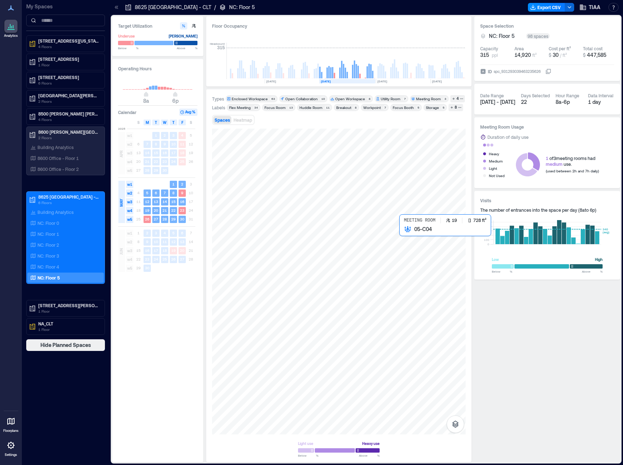
click at [405, 235] on div at bounding box center [339, 282] width 254 height 306
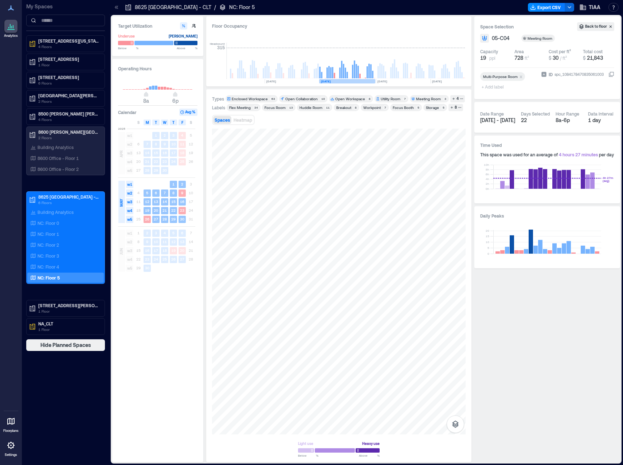
click at [371, 82] on rect at bounding box center [347, 81] width 56 height 4
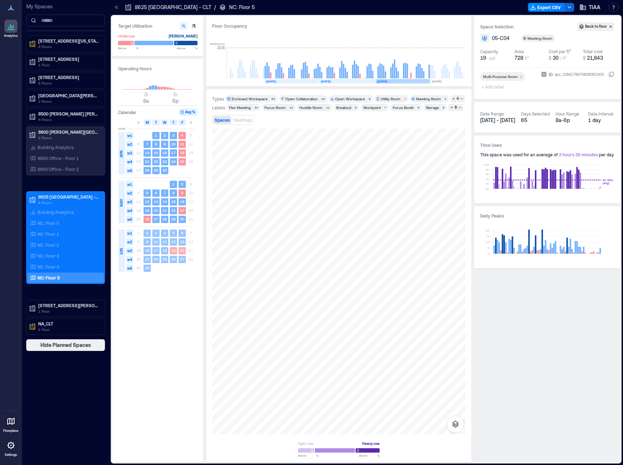
click at [406, 82] on rect at bounding box center [403, 81] width 54 height 4
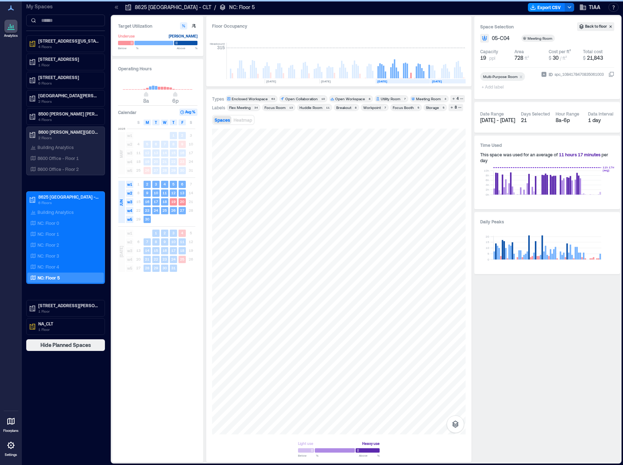
scroll to position [0, 1294]
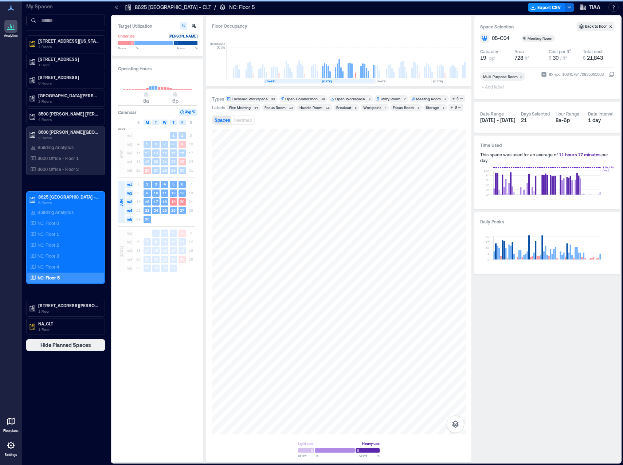
click at [304, 82] on rect at bounding box center [292, 81] width 56 height 4
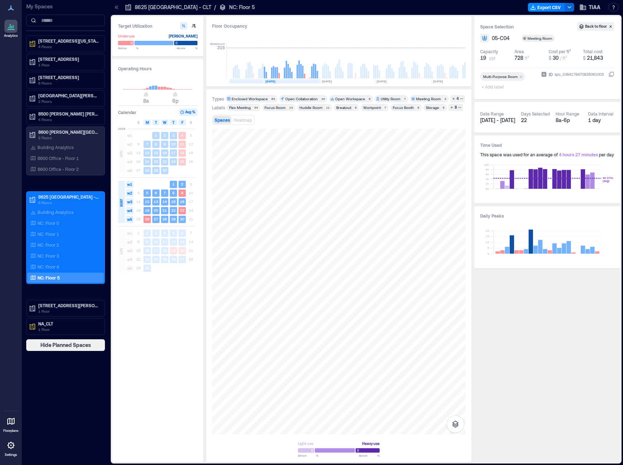
scroll to position [0, 1239]
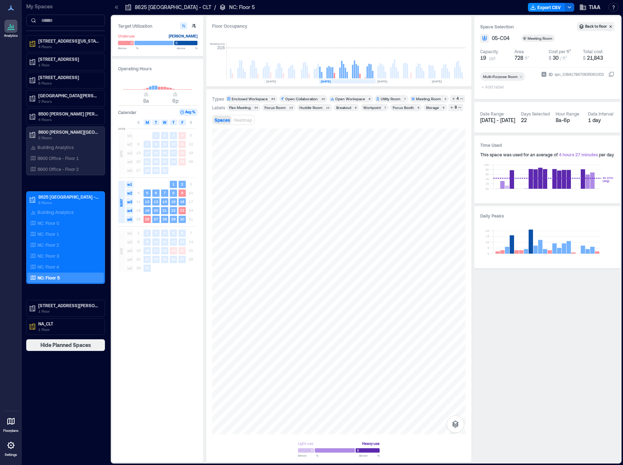
click at [380, 85] on div "Floor Occupancy Headcount 315 [DATE] [DATE] [DATE] [DATE] [DATE] [DATE] [DATE] …" at bounding box center [338, 51] width 265 height 70
click at [381, 85] on div "Floor Occupancy Headcount 315 [DATE] [DATE] [DATE] [DATE] [DATE] [DATE] [DATE] …" at bounding box center [338, 51] width 265 height 70
click at [66, 234] on div "NC: Floor 1" at bounding box center [64, 233] width 71 height 7
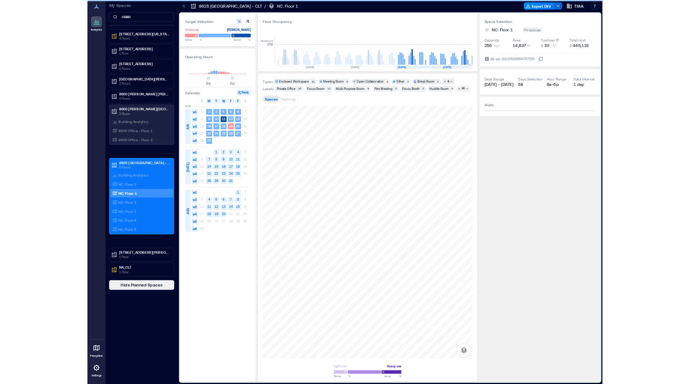
scroll to position [0, 1296]
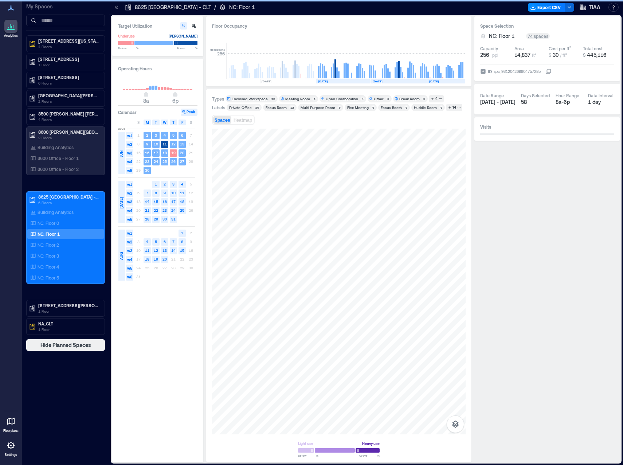
click at [295, 98] on div "Meeting Room" at bounding box center [297, 98] width 25 height 5
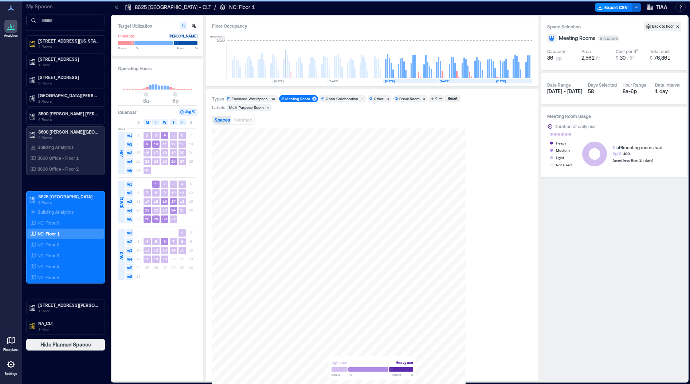
scroll to position [0, 1229]
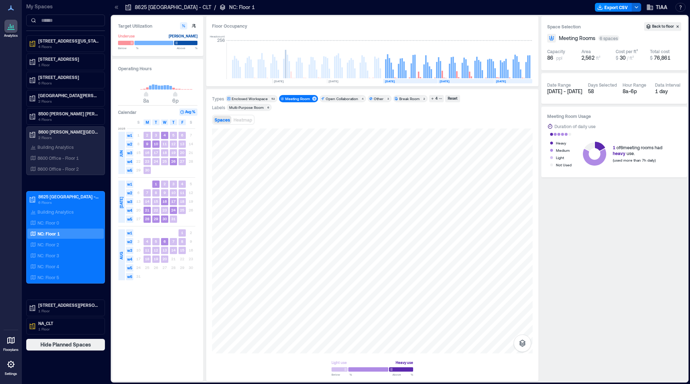
click at [176, 202] on rect at bounding box center [173, 201] width 7 height 7
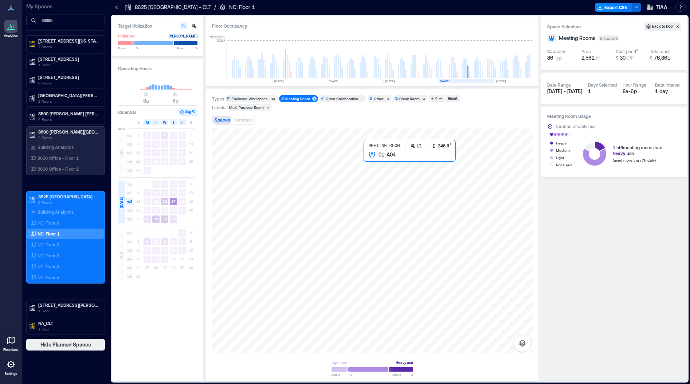
click at [370, 161] on div at bounding box center [372, 241] width 321 height 225
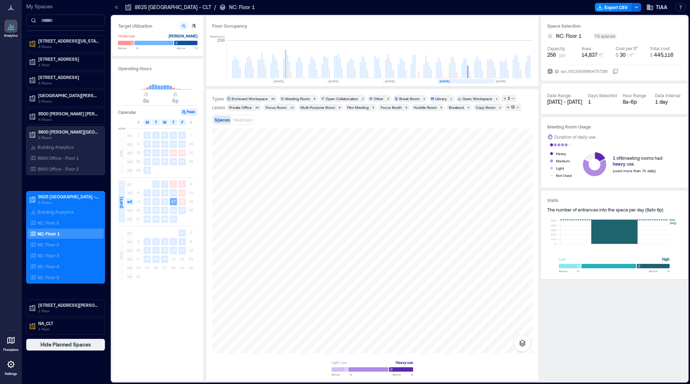
click at [300, 98] on div "Meeting Room" at bounding box center [297, 98] width 25 height 5
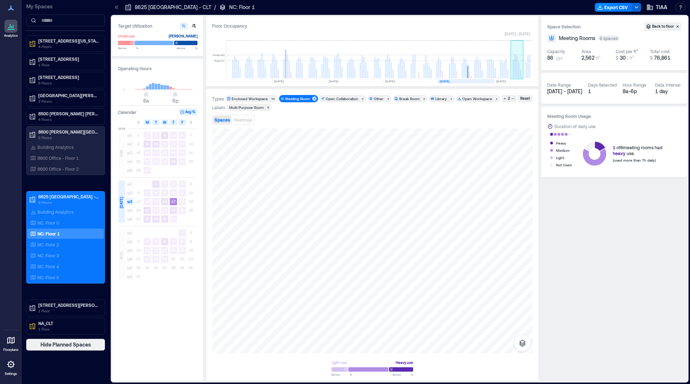
click at [516, 77] on rect at bounding box center [515, 67] width 1 height 24
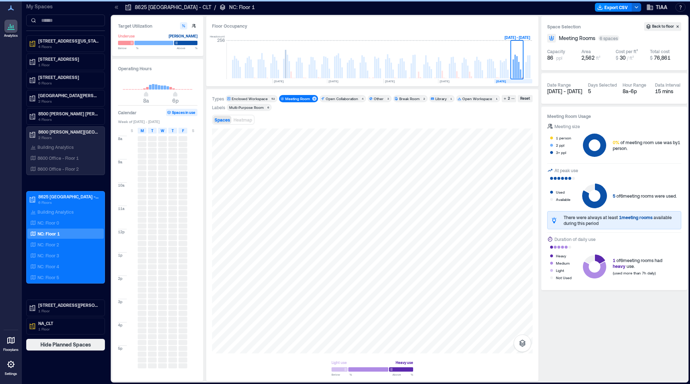
click at [499, 82] on text "[DATE]" at bounding box center [501, 81] width 10 height 4
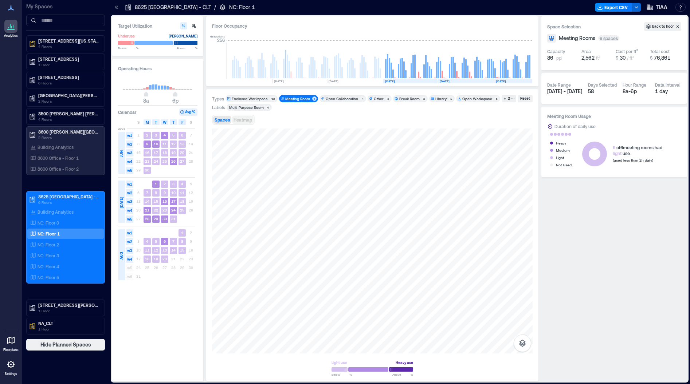
click at [248, 120] on span "Heatmap" at bounding box center [243, 119] width 19 height 5
click at [59, 274] on div "NC: Floor 5" at bounding box center [65, 278] width 77 height 10
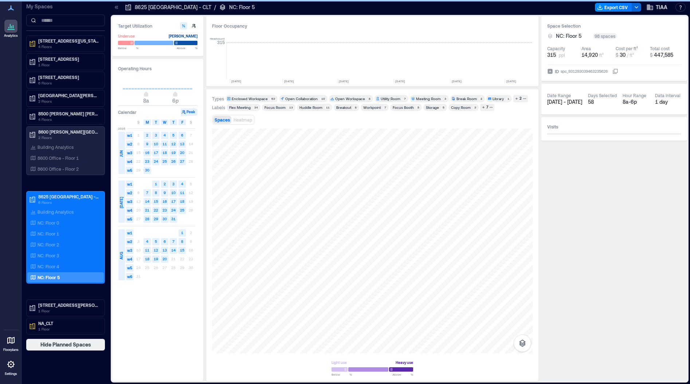
scroll to position [0, 1231]
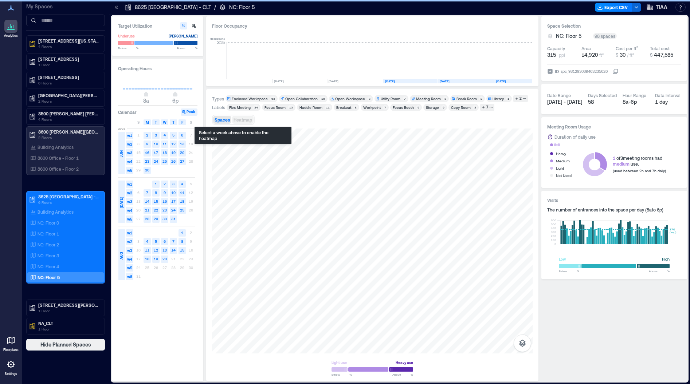
click at [241, 122] on span "Heatmap" at bounding box center [243, 119] width 19 height 5
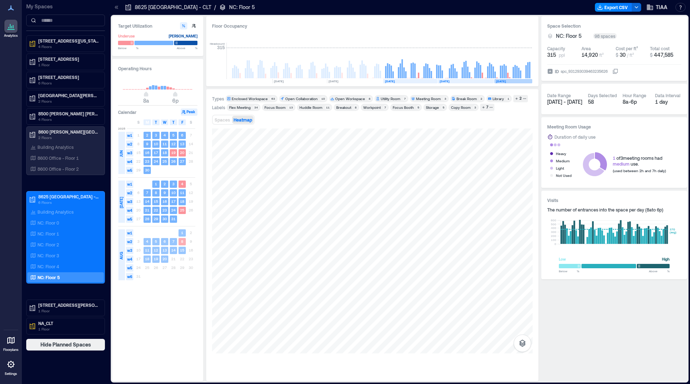
click at [500, 81] on text "[DATE]" at bounding box center [501, 81] width 10 height 4
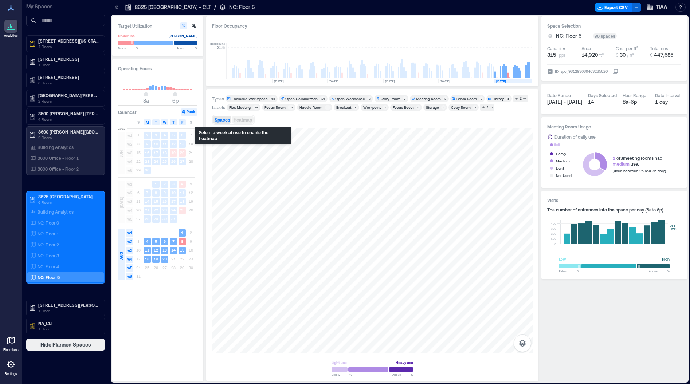
click at [247, 120] on span "Heatmap" at bounding box center [243, 119] width 19 height 5
